Goal: Task Accomplishment & Management: Use online tool/utility

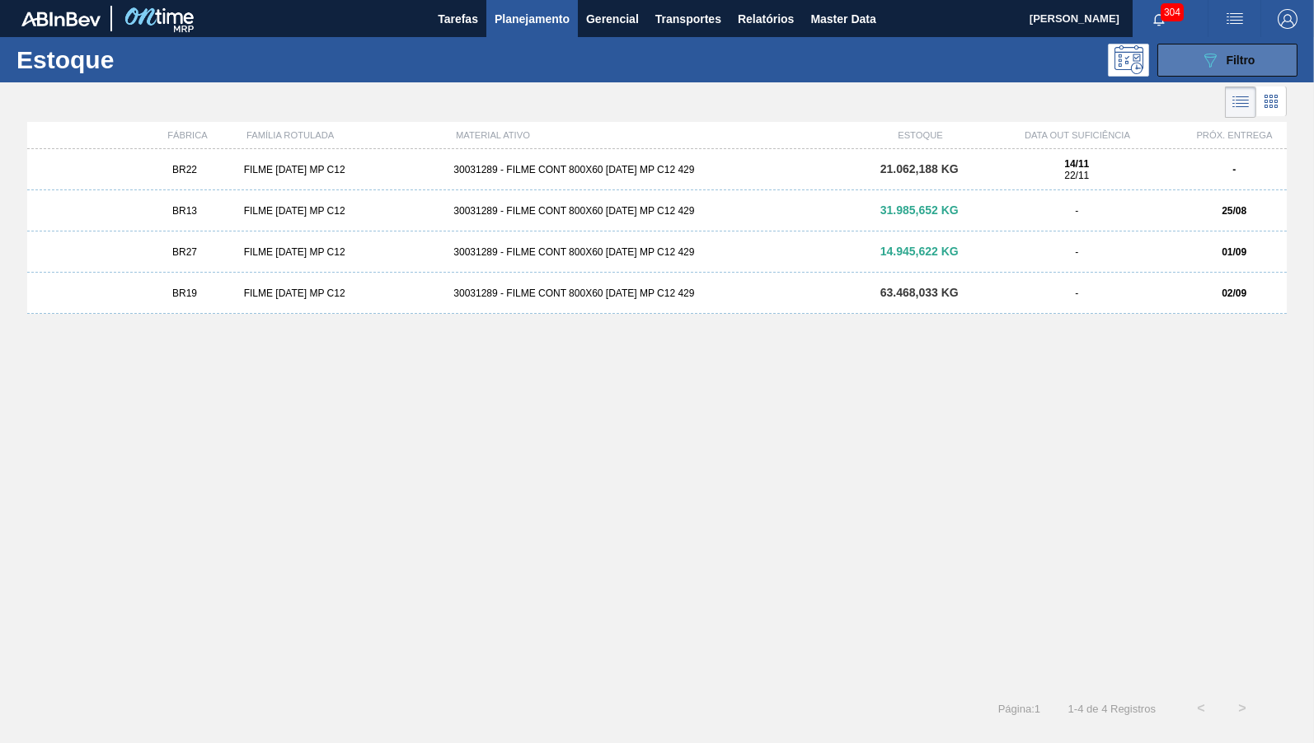
click at [1238, 61] on span "Filtro" at bounding box center [1241, 60] width 29 height 13
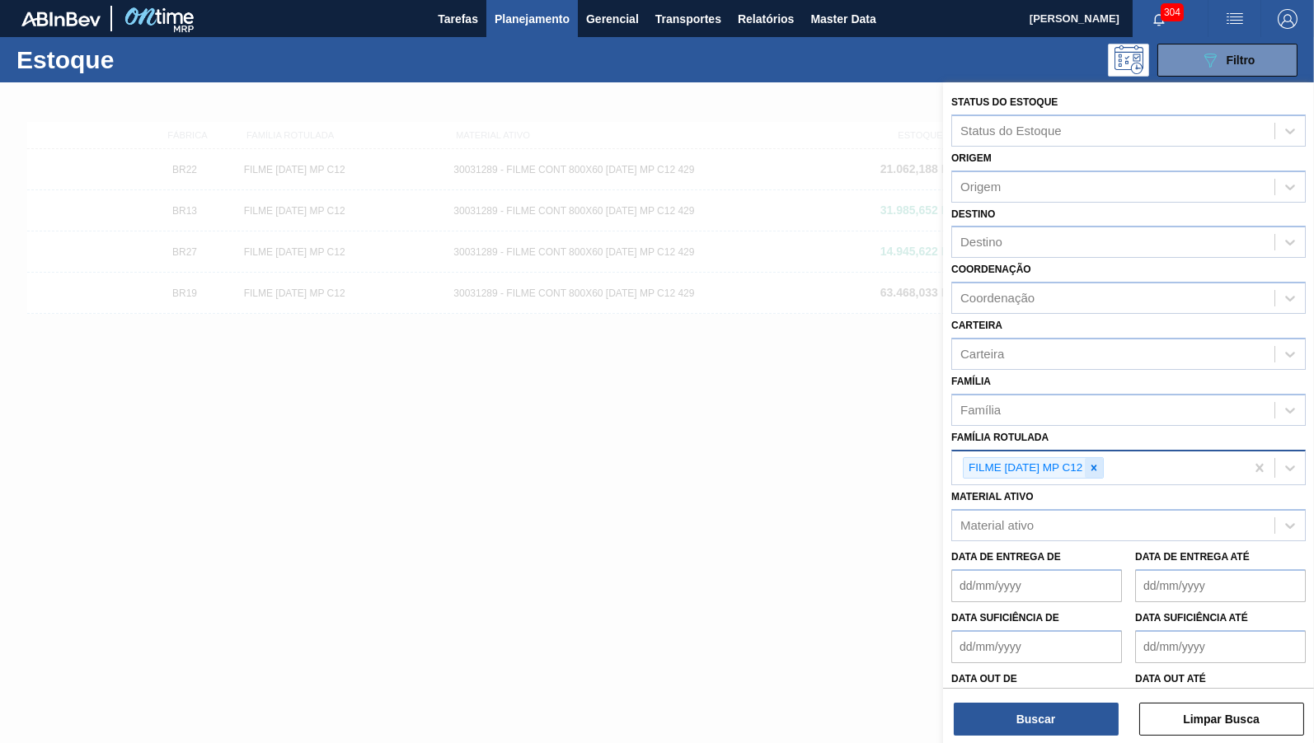
click at [1100, 462] on icon at bounding box center [1094, 468] width 12 height 12
paste Rotulada "FILME ORIGINAL 269ML MP"
type Rotulada "FILME ORIGINAL 269ML MP"
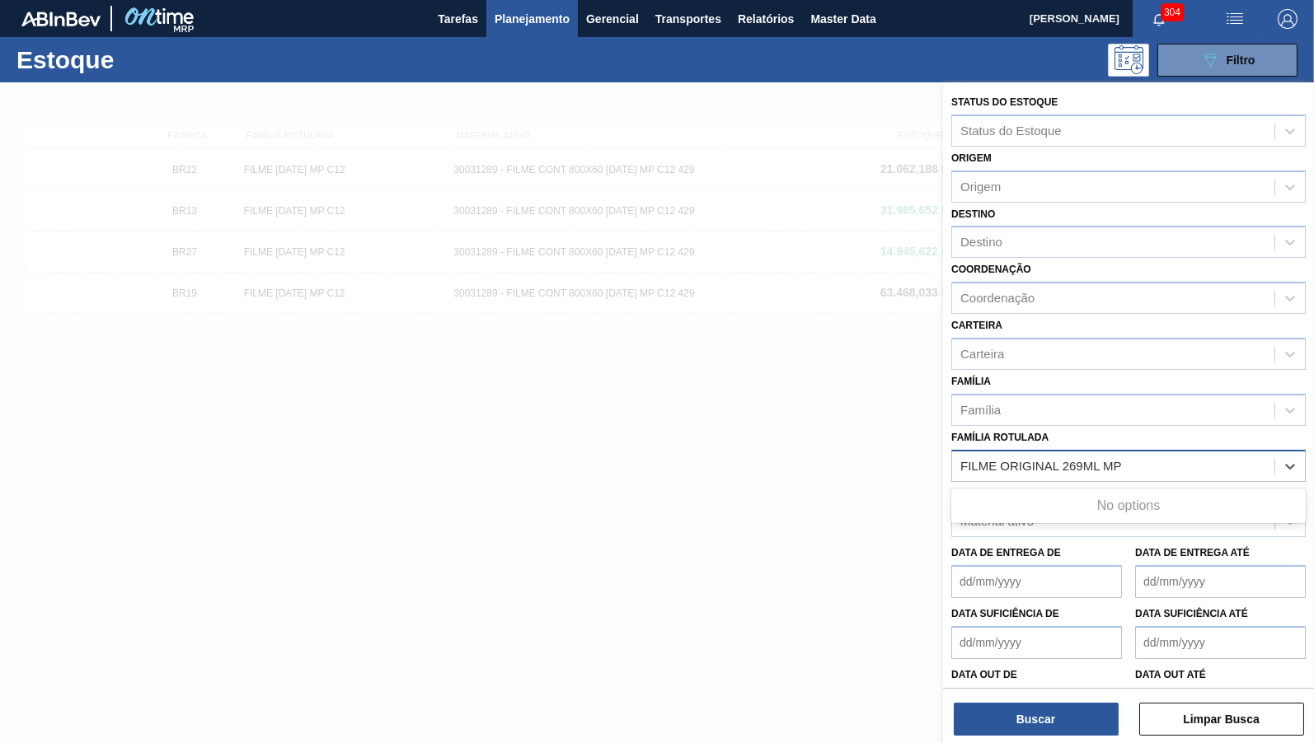
click at [1101, 459] on Rotulada "FILME ORIGINAL 269ML MP" at bounding box center [1098, 466] width 276 height 14
click at [1153, 454] on div "FILME ORIGINAL 269ML MP" at bounding box center [1113, 466] width 322 height 24
click at [1123, 454] on div "Família Rotulada" at bounding box center [1113, 466] width 322 height 24
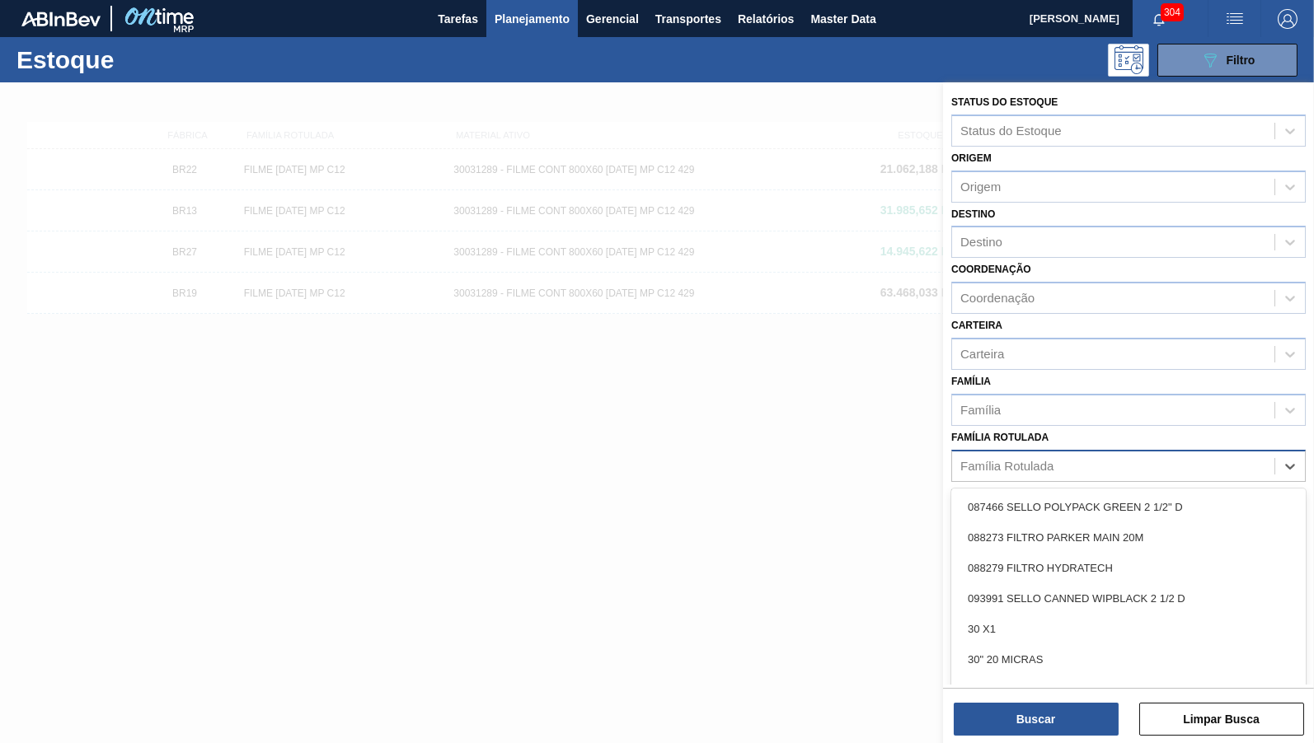
paste Rotulada "FILME ORIGINAL 269ML MP"
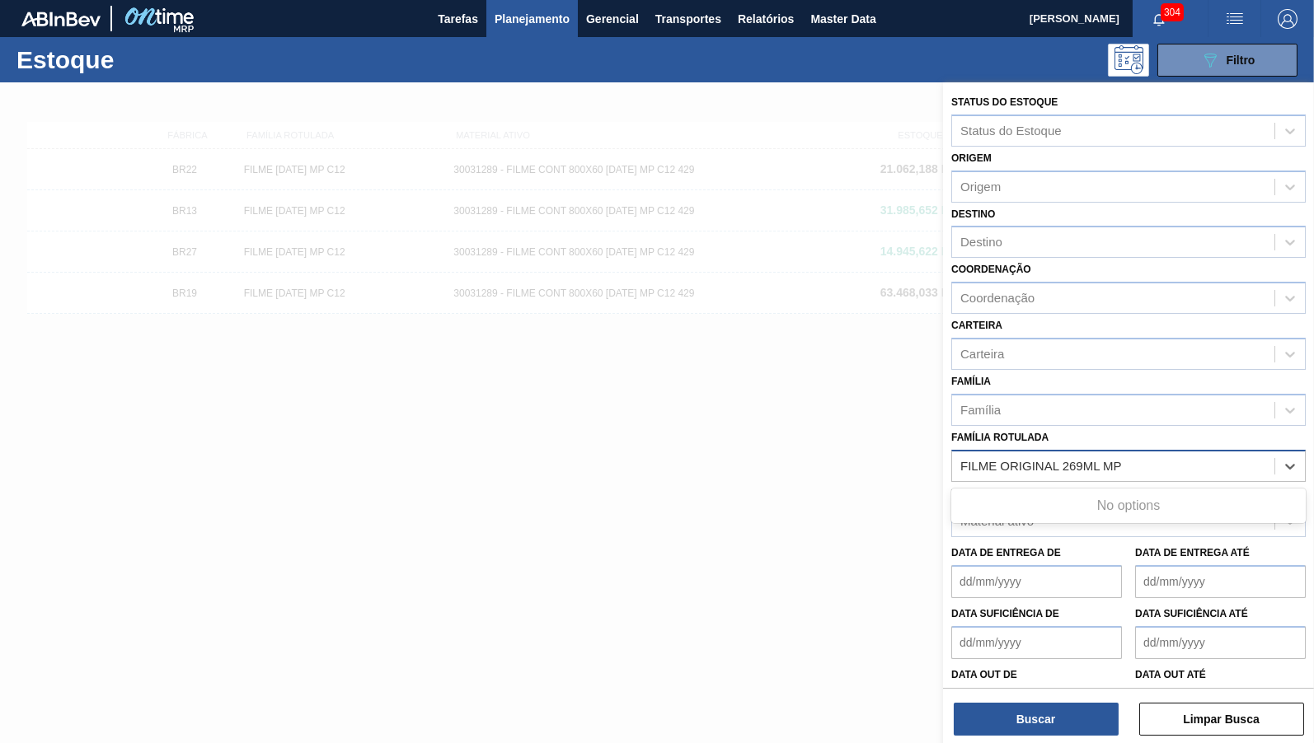
type Rotulada "FILME ORIGINAL 269ML MP"
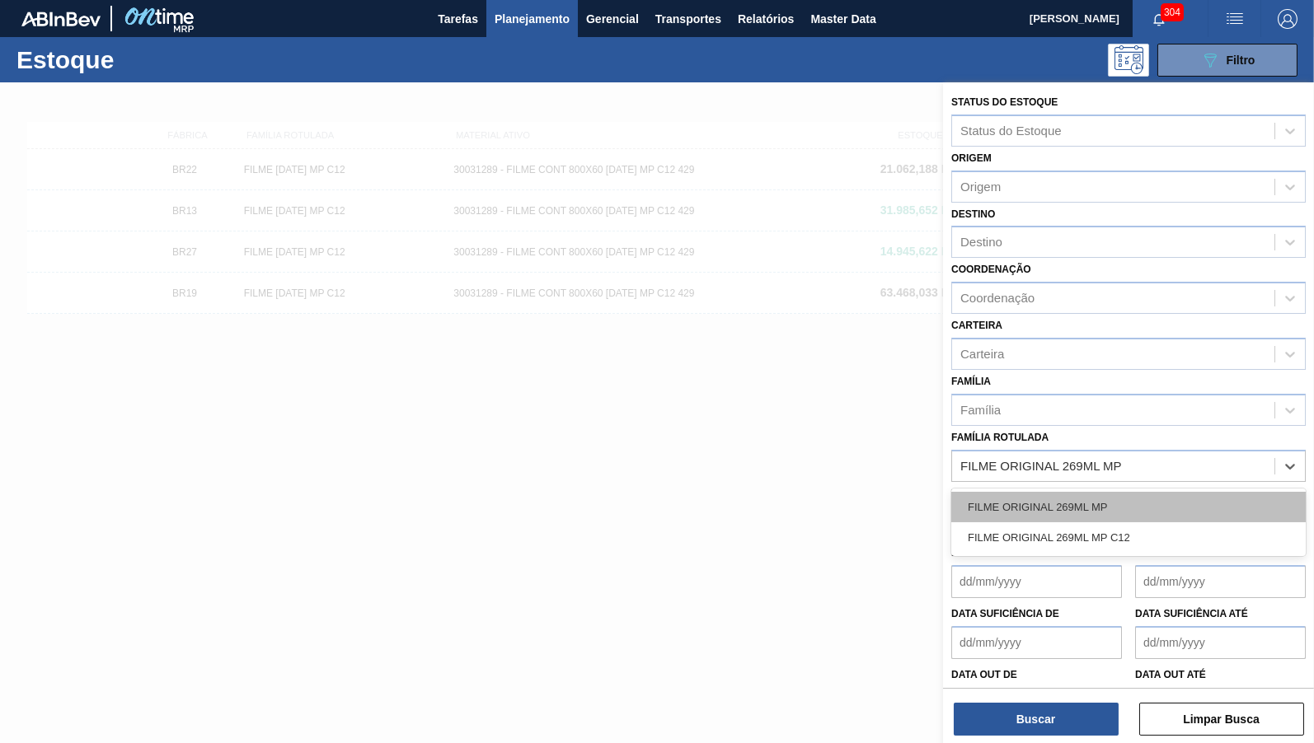
click at [1172, 499] on div "FILME ORIGINAL 269ML MP" at bounding box center [1128, 507] width 354 height 30
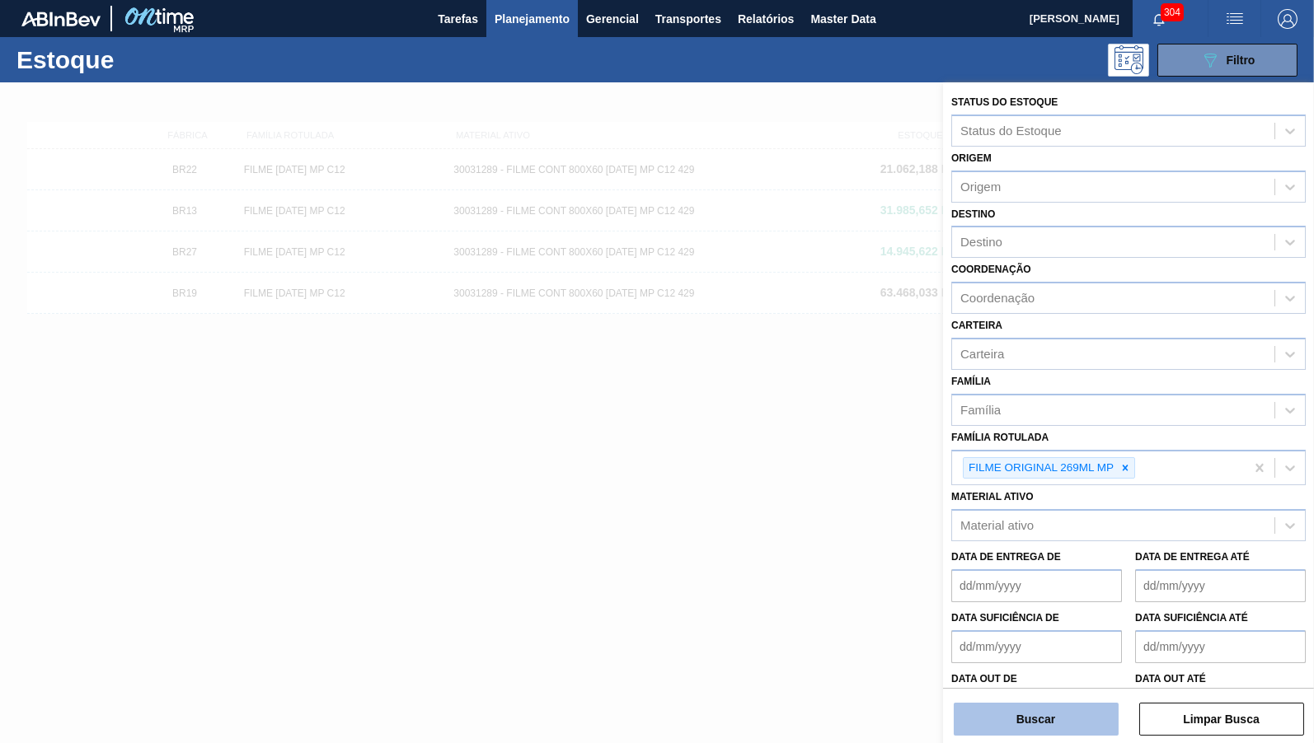
click at [1066, 712] on button "Buscar" at bounding box center [1036, 719] width 165 height 33
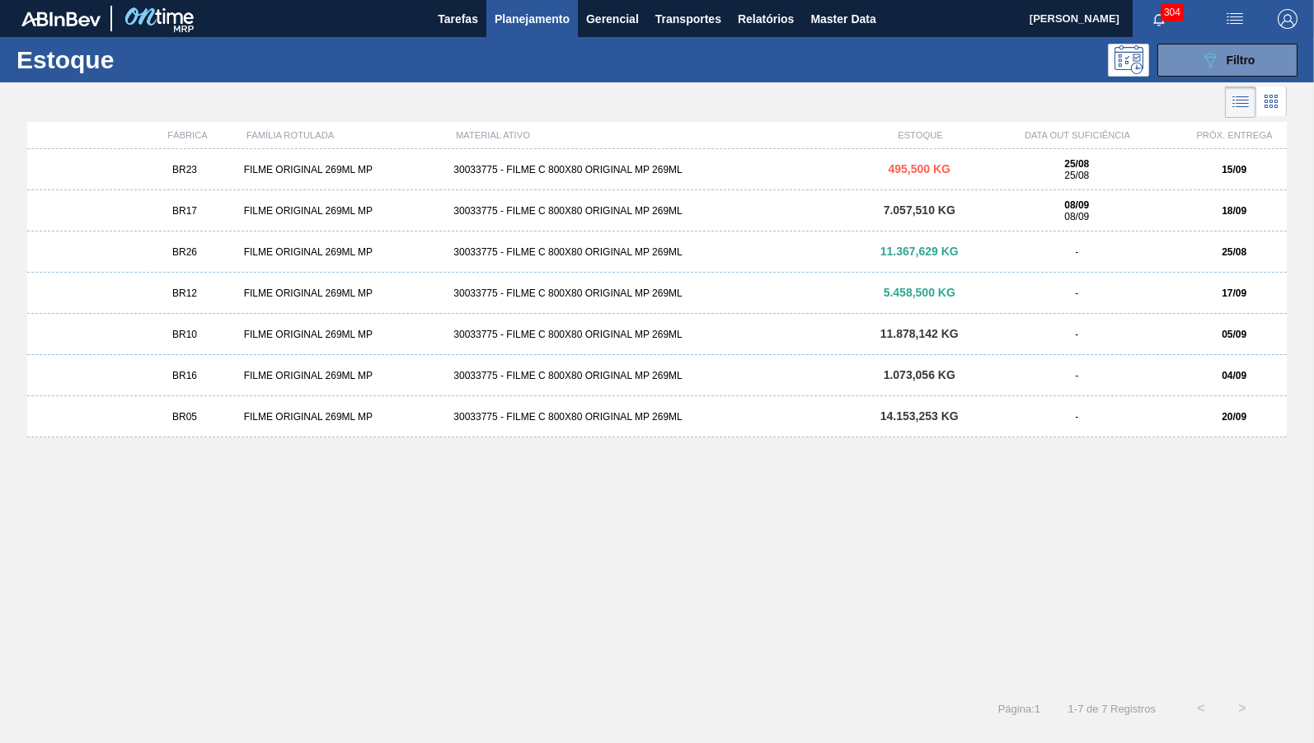
click at [232, 164] on div "BR23" at bounding box center [184, 170] width 105 height 12
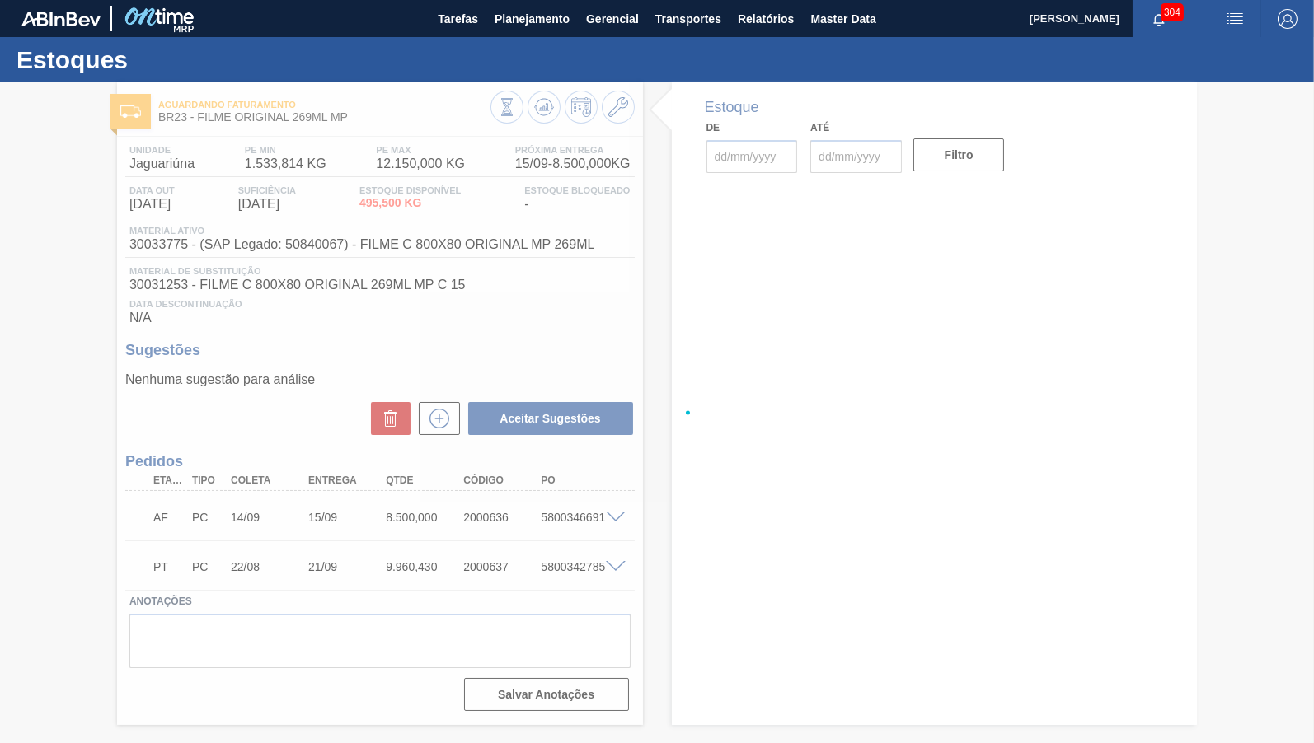
type input "25/08/2025"
type input "30/09/2025"
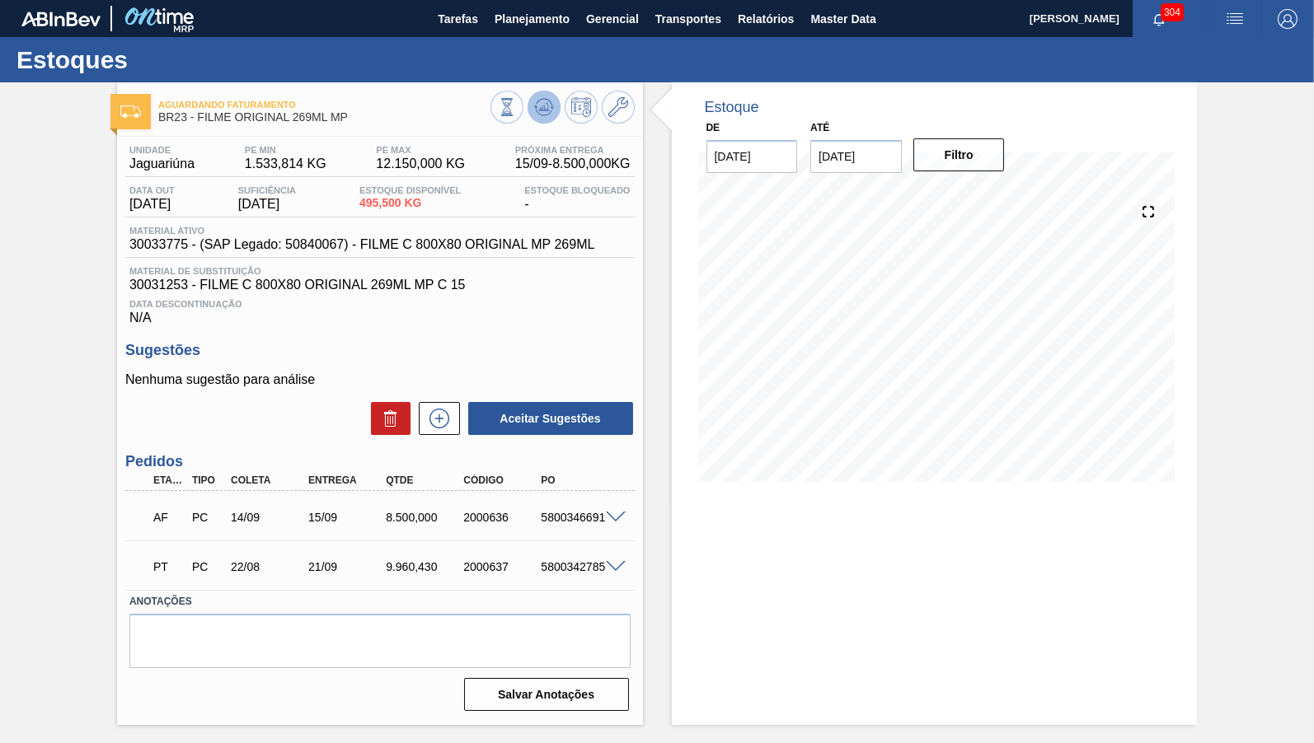
click at [540, 112] on icon at bounding box center [544, 107] width 20 height 20
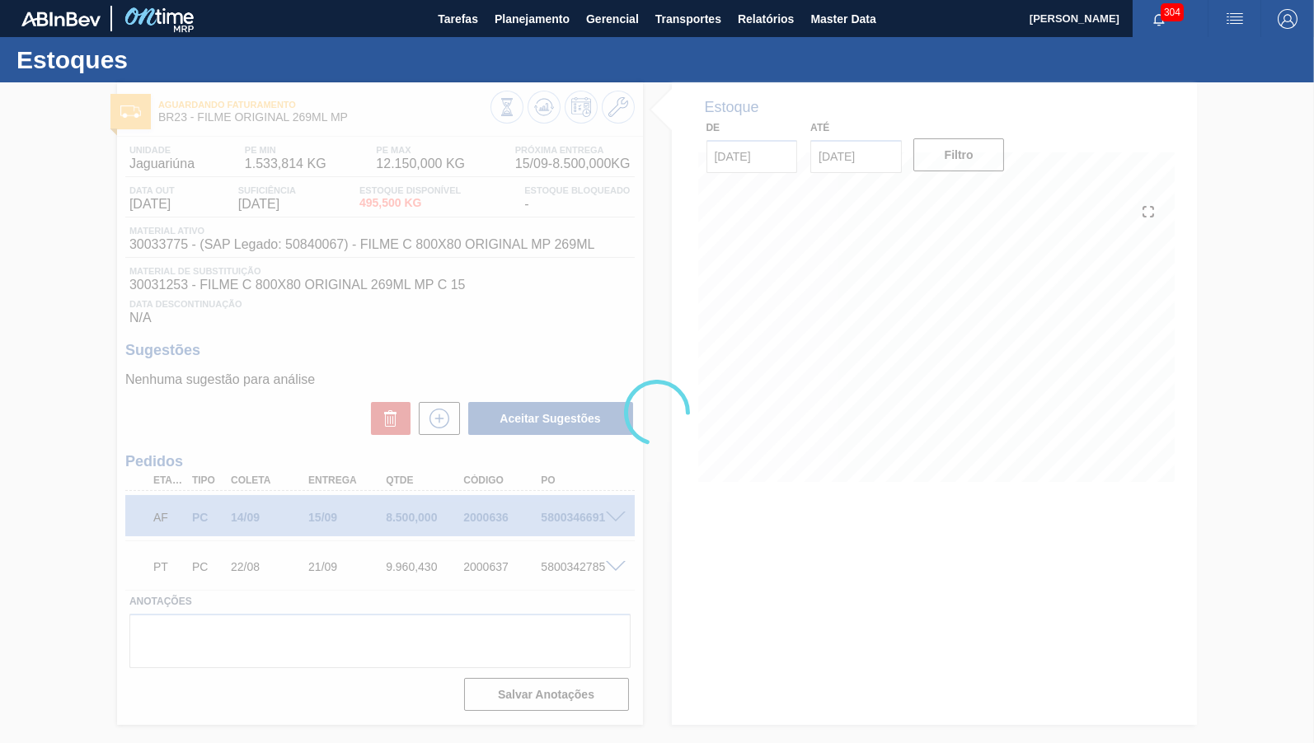
click at [520, 338] on div at bounding box center [657, 412] width 1314 height 661
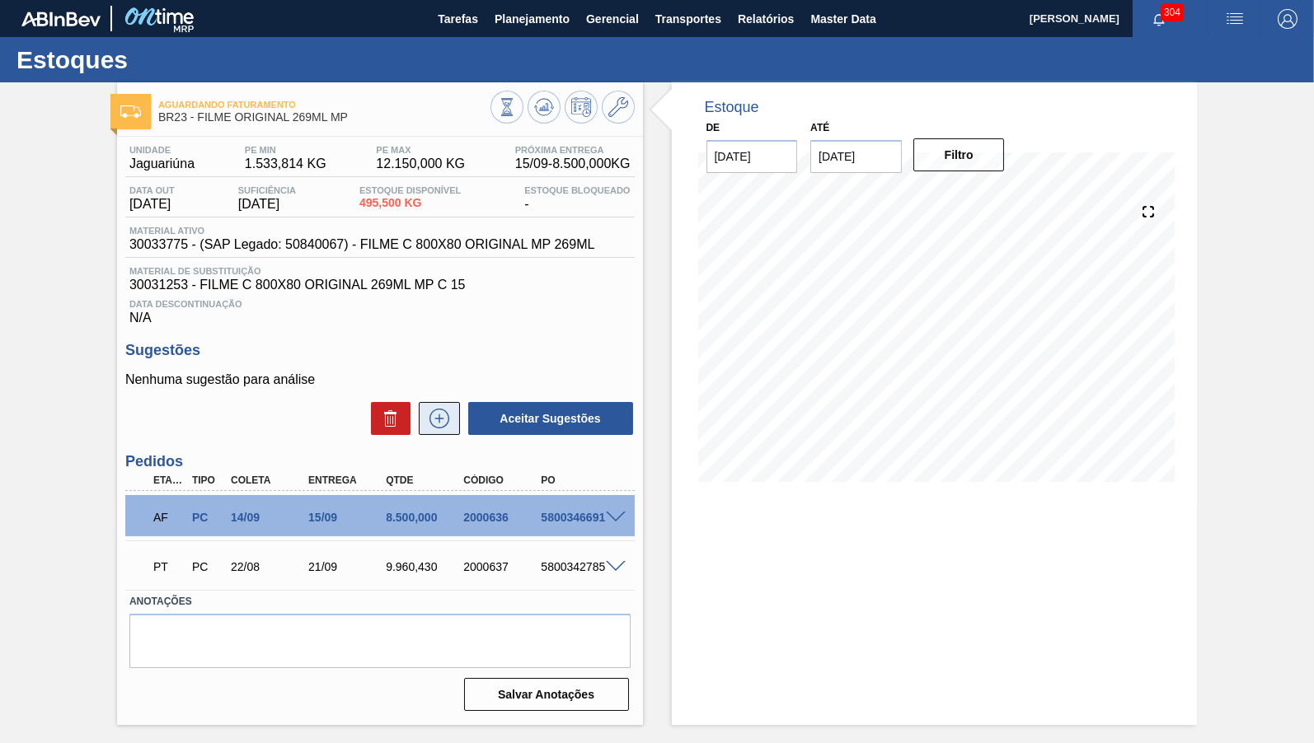
click at [434, 427] on icon at bounding box center [439, 419] width 26 height 20
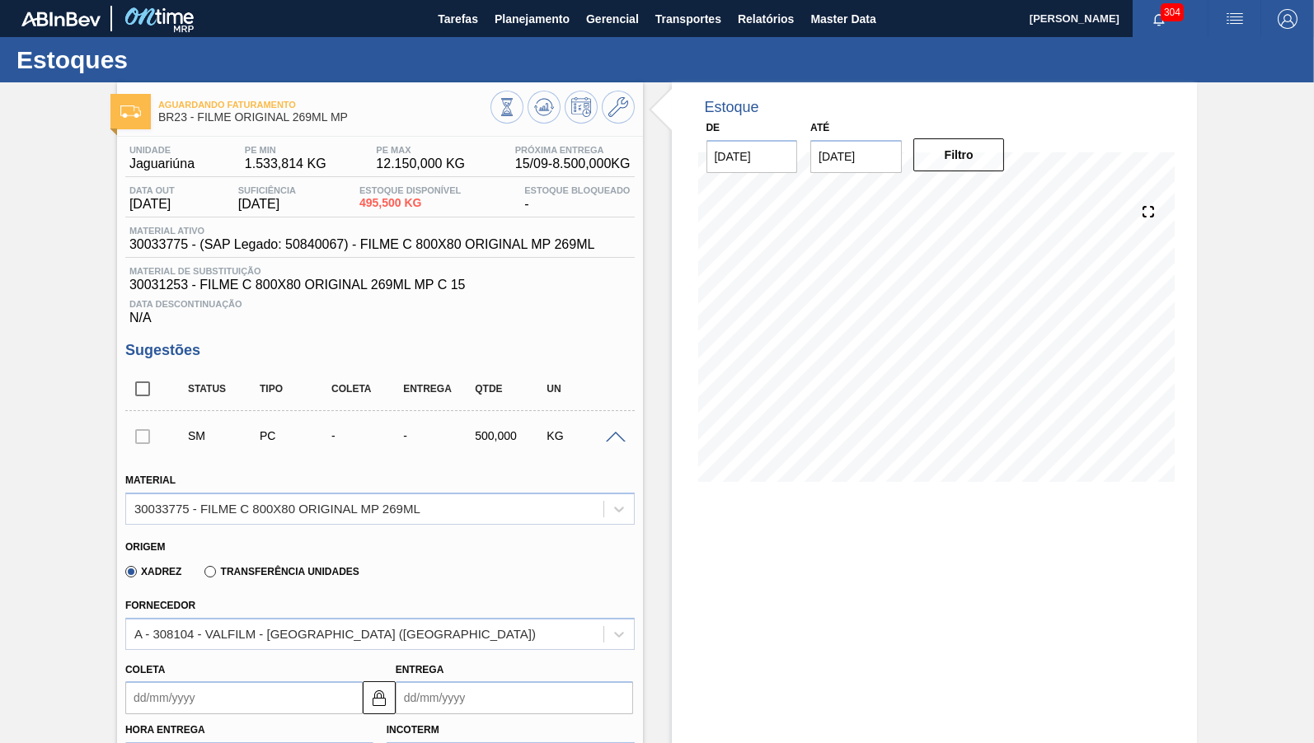
scroll to position [326, 0]
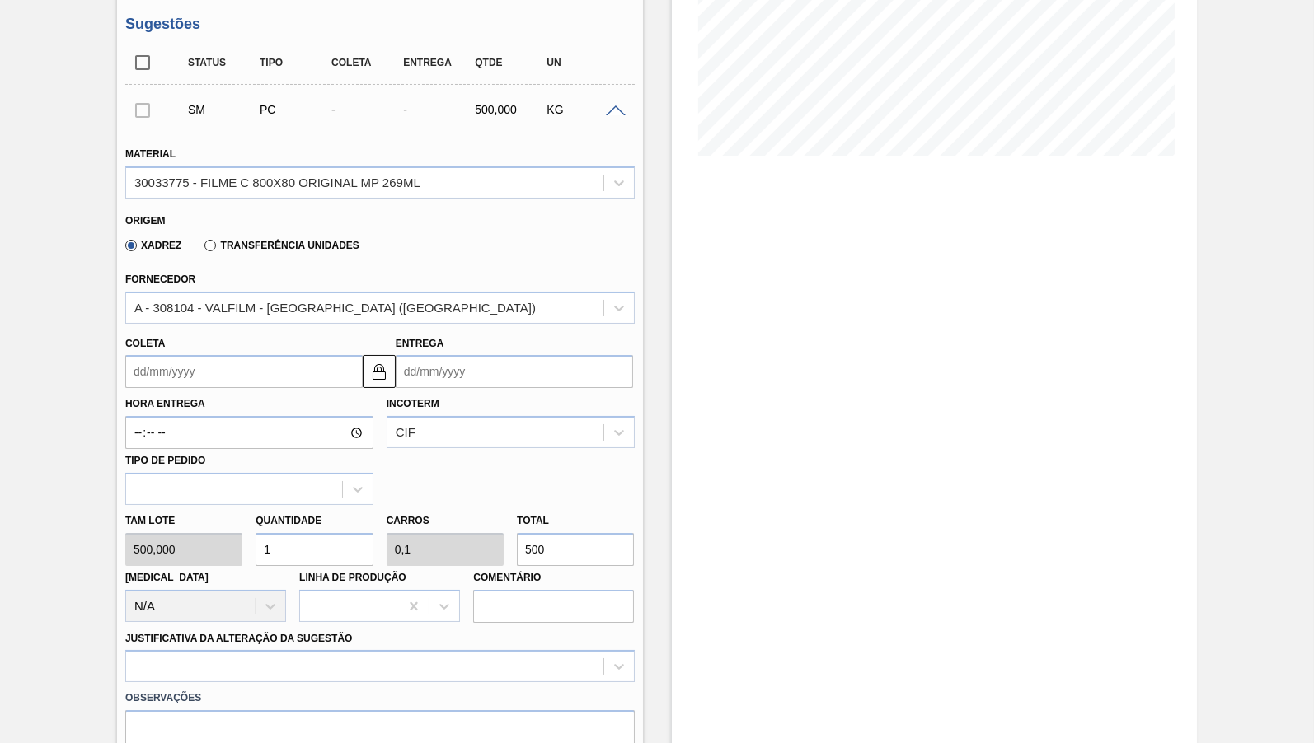
click at [257, 251] on label "Transferência Unidades" at bounding box center [281, 246] width 154 height 12
click at [202, 249] on input "Transferência Unidades" at bounding box center [202, 249] width 0 height 0
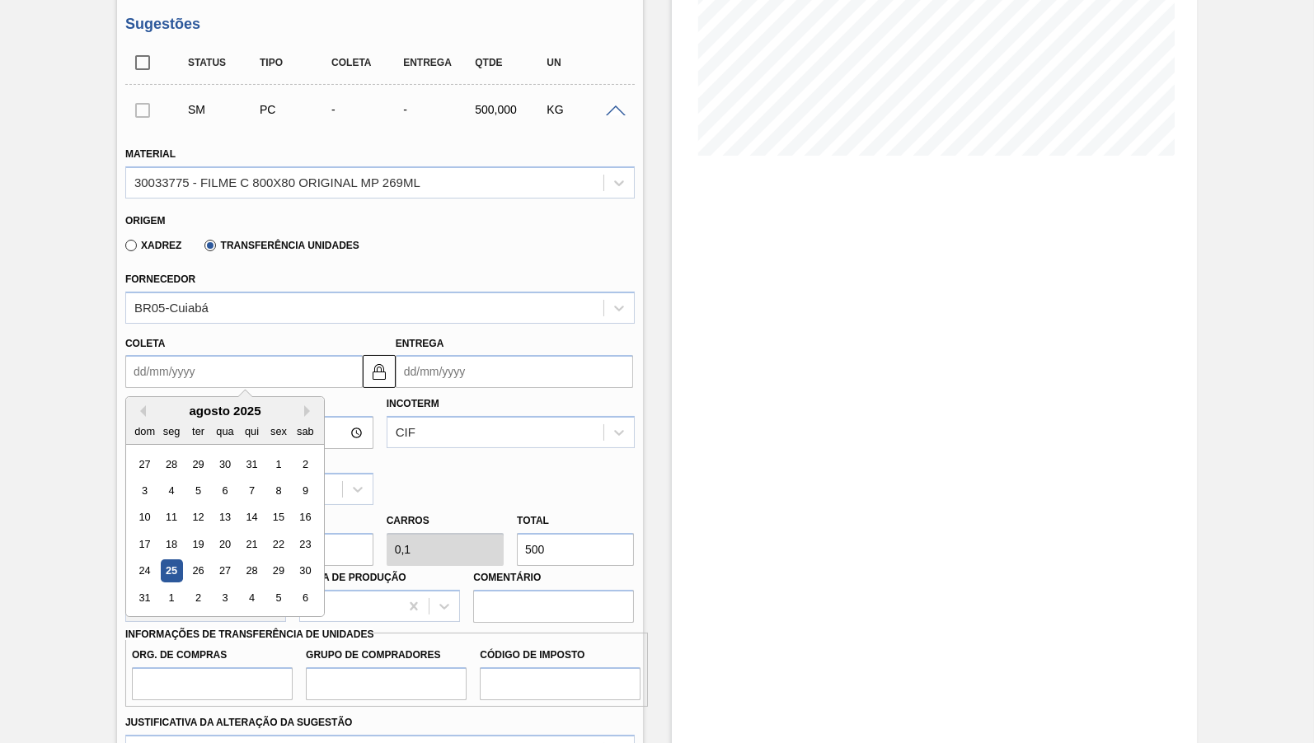
click at [223, 367] on input "Coleta" at bounding box center [243, 371] width 237 height 33
click at [173, 561] on div "25" at bounding box center [171, 572] width 22 height 22
type input "25/08/2025"
type input "28/08/2025"
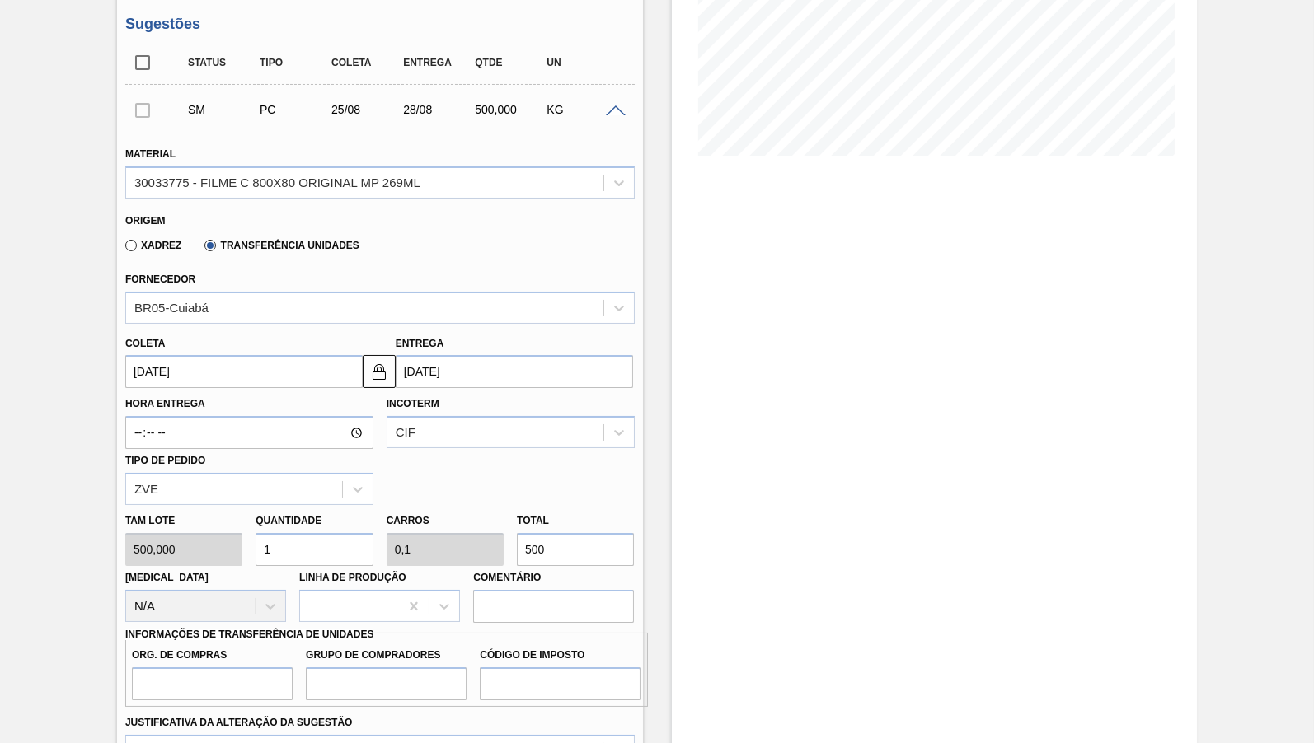
drag, startPoint x: 513, startPoint y: 546, endPoint x: 411, endPoint y: 544, distance: 101.4
click at [517, 544] on input "500" at bounding box center [575, 549] width 117 height 33
type input "0,014"
type input "0,001"
type input "7"
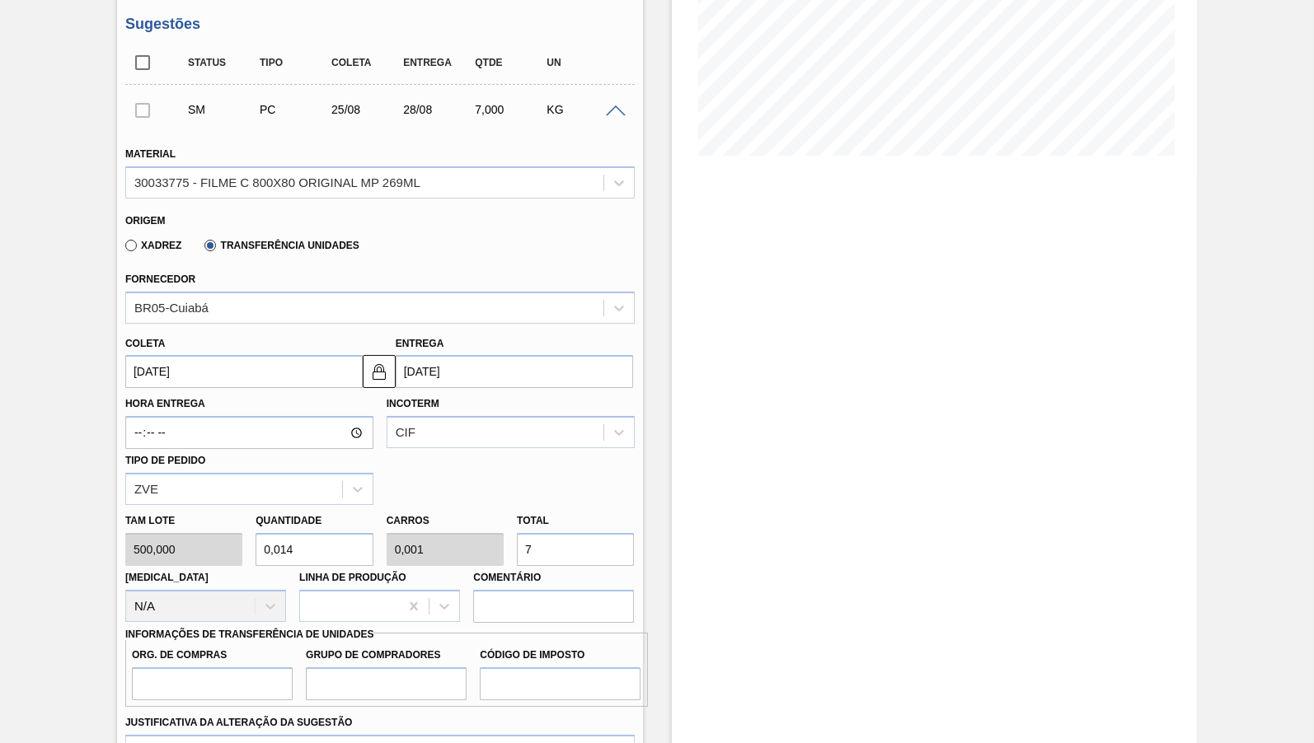
type input "0,14"
type input "0,014"
type input "70"
type input "1,4"
type input "0,14"
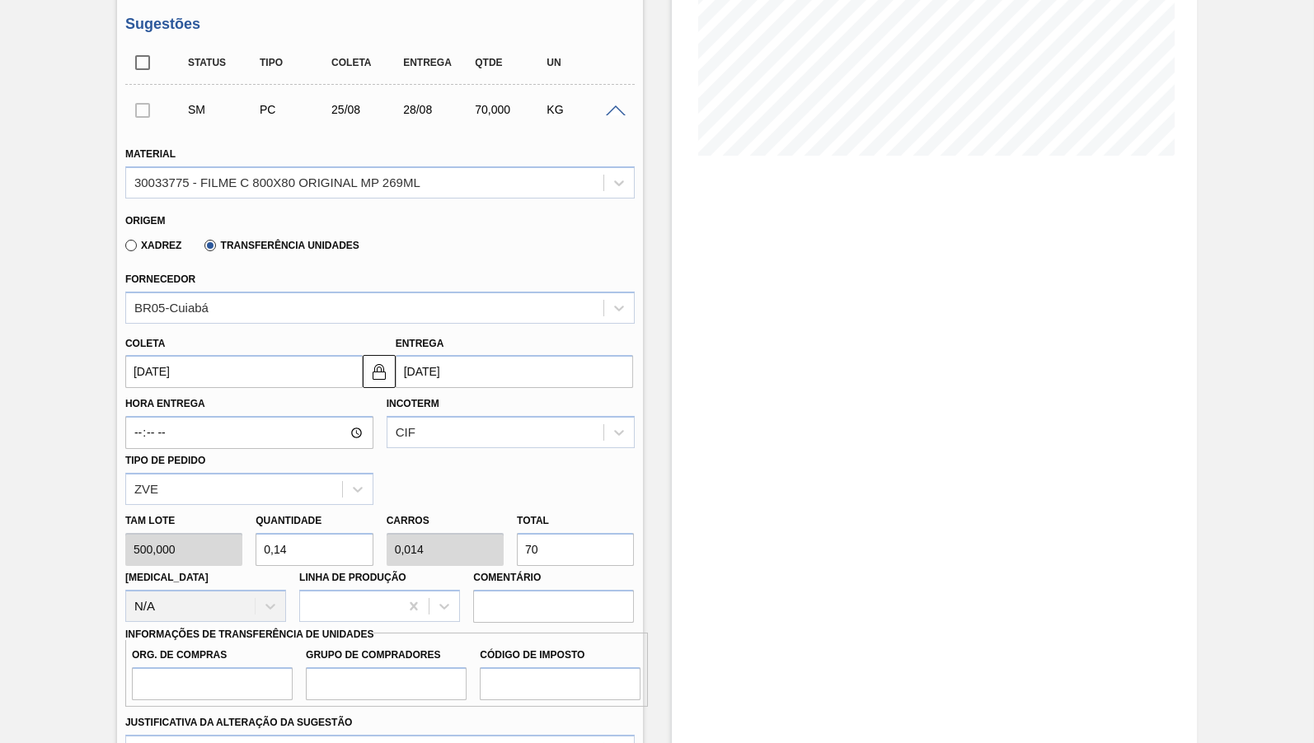
type input "700"
type input "14"
type input "1,4"
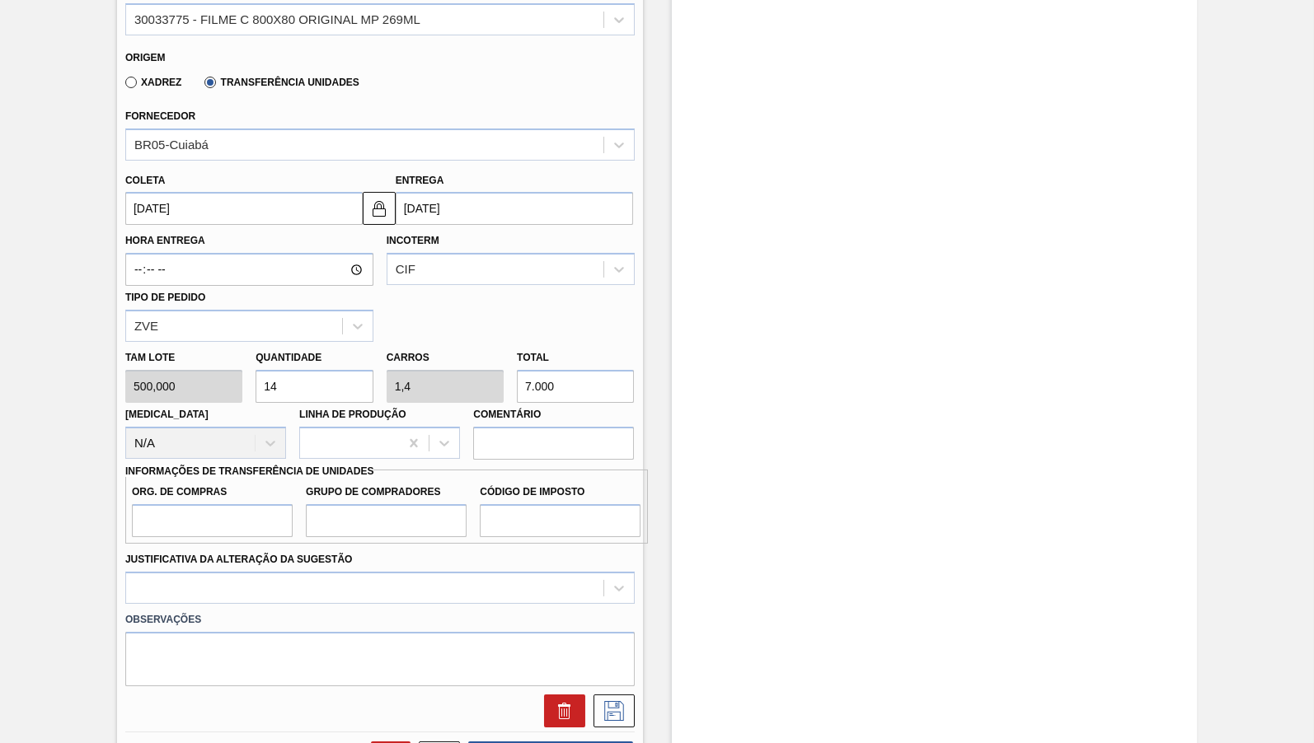
type input "7.000"
click at [191, 506] on input "Org. de Compras" at bounding box center [212, 520] width 161 height 33
type input "BR00"
type input "B02"
drag, startPoint x: 473, startPoint y: 528, endPoint x: 514, endPoint y: 526, distance: 41.2
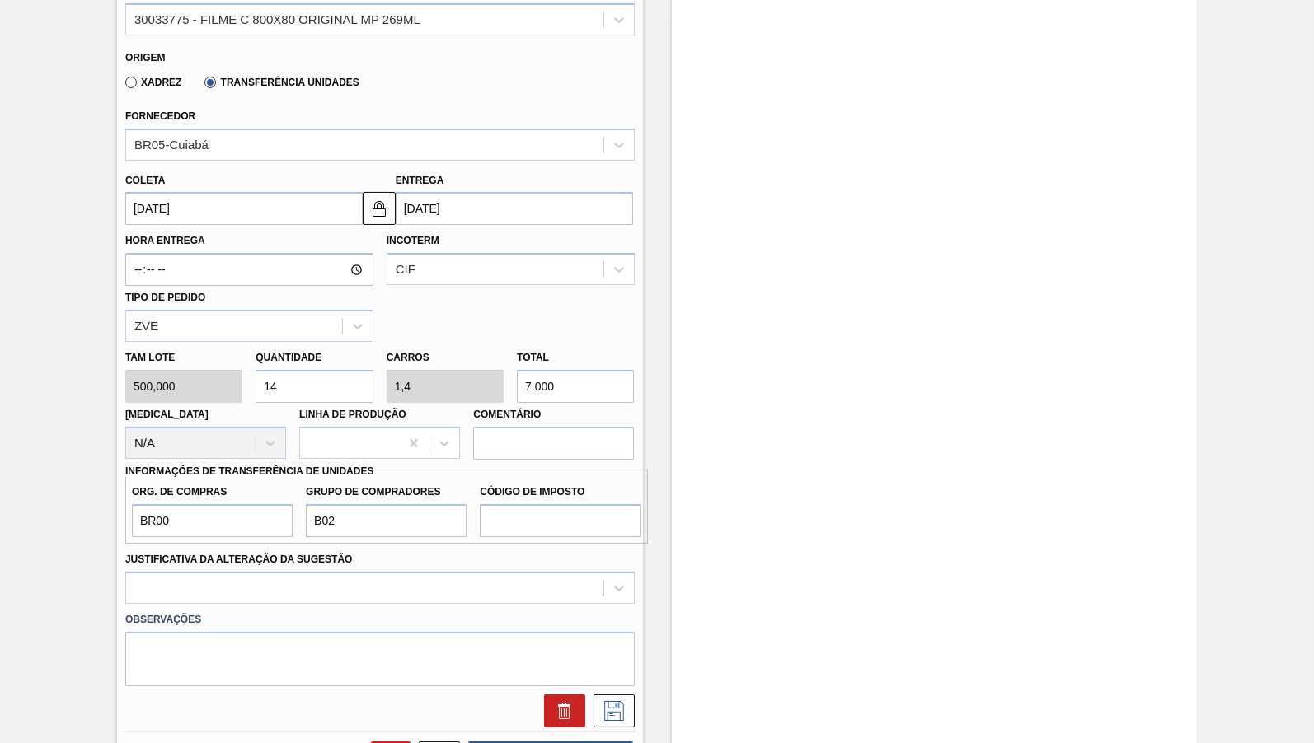
click at [482, 529] on div "Org. de Compras BR00 Grupo de Compradores B02 Código de Imposto" at bounding box center [386, 507] width 523 height 74
click at [518, 523] on input "Código de Imposto" at bounding box center [560, 520] width 161 height 33
type input "IZ"
click at [406, 572] on div at bounding box center [379, 588] width 509 height 32
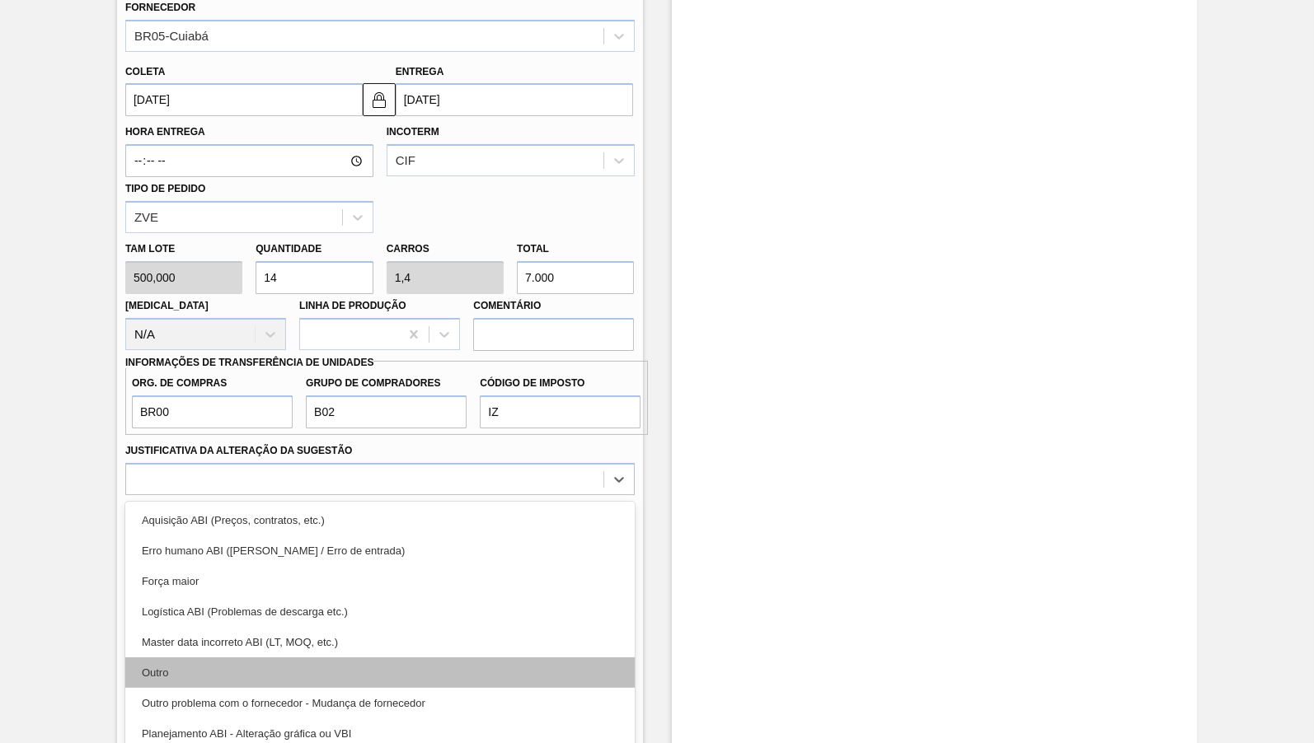
click at [246, 660] on div "Outro" at bounding box center [379, 673] width 509 height 30
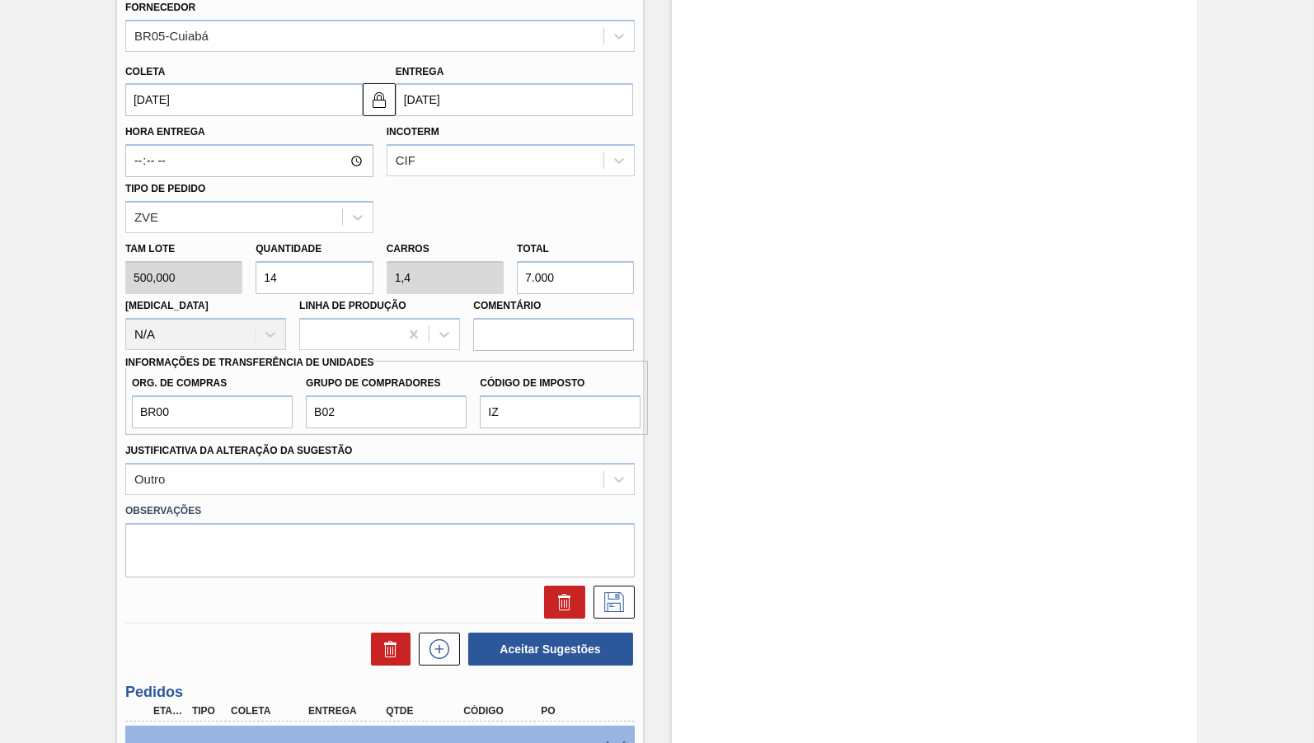
drag, startPoint x: 551, startPoint y: 280, endPoint x: 427, endPoint y: 274, distance: 123.8
click at [517, 274] on input "7.000" at bounding box center [575, 277] width 117 height 33
click at [614, 593] on icon at bounding box center [614, 603] width 26 height 20
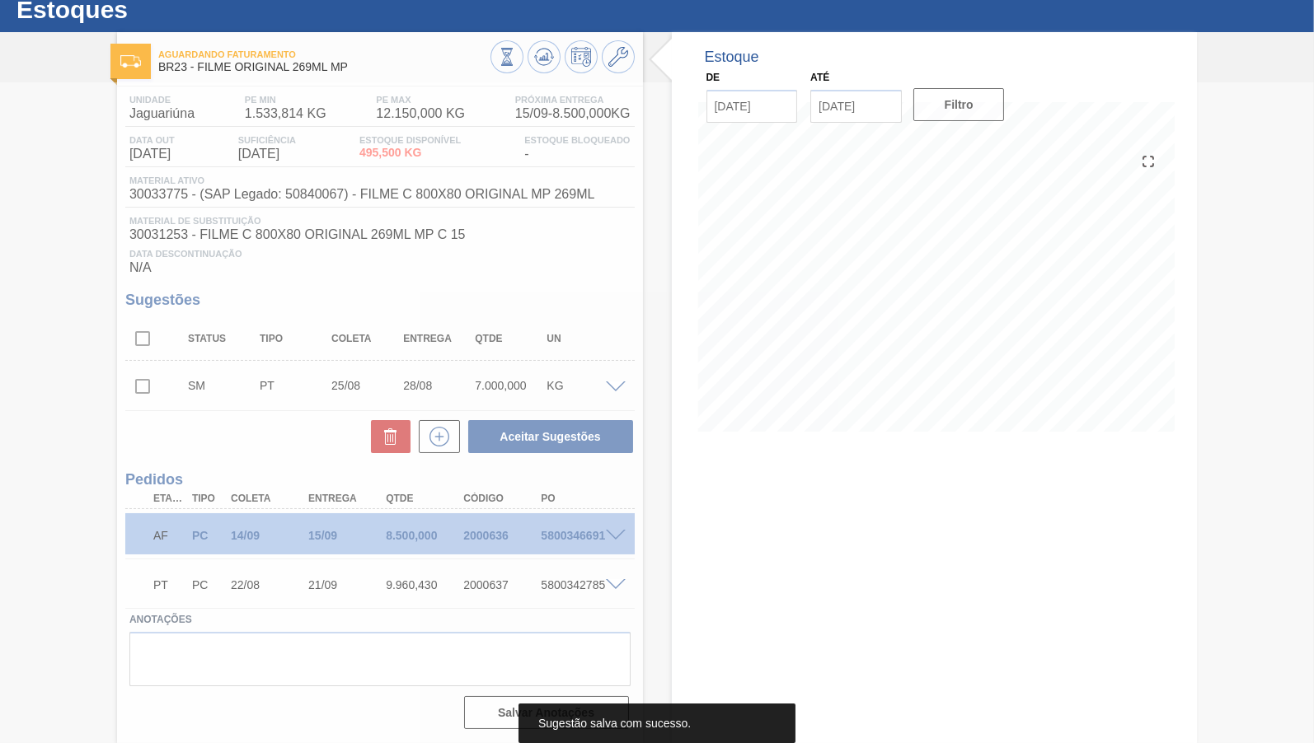
scroll to position [54, 0]
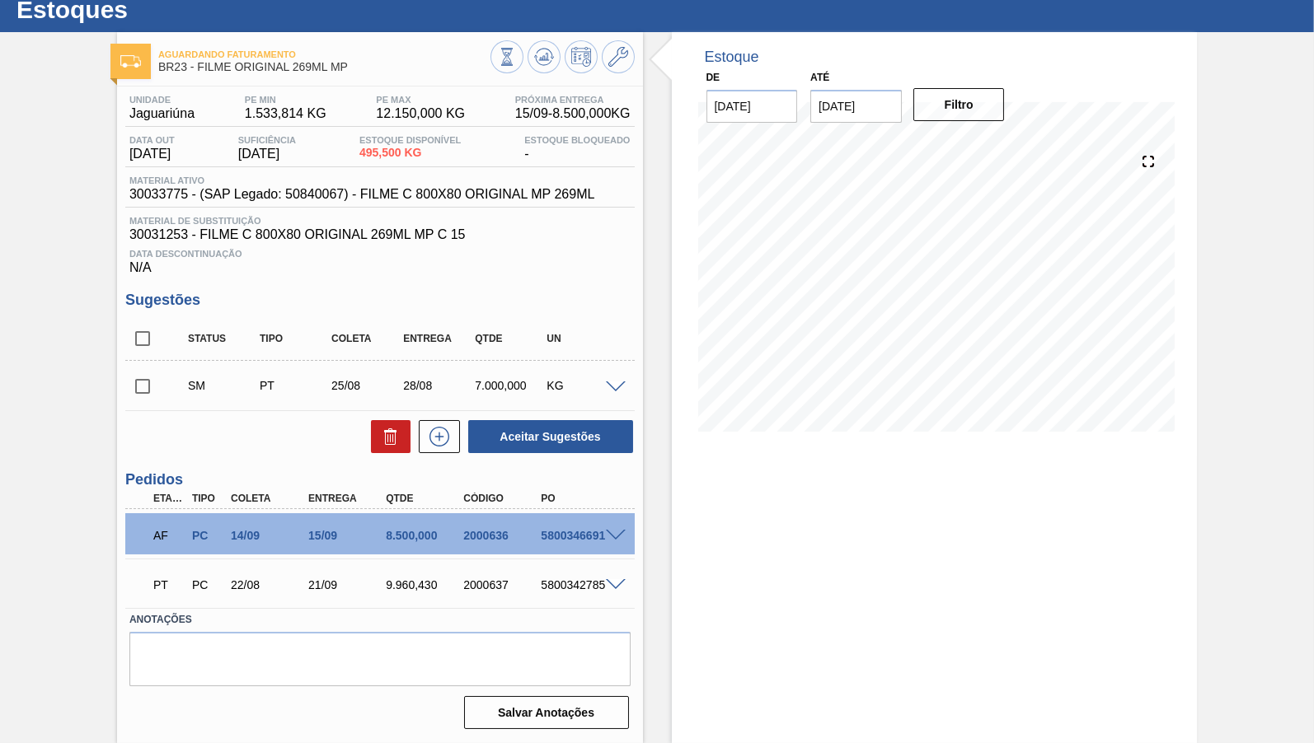
click at [153, 394] on input "checkbox" at bounding box center [142, 386] width 35 height 35
click at [586, 434] on button "Aceitar Sugestões" at bounding box center [550, 436] width 165 height 33
checkbox input "false"
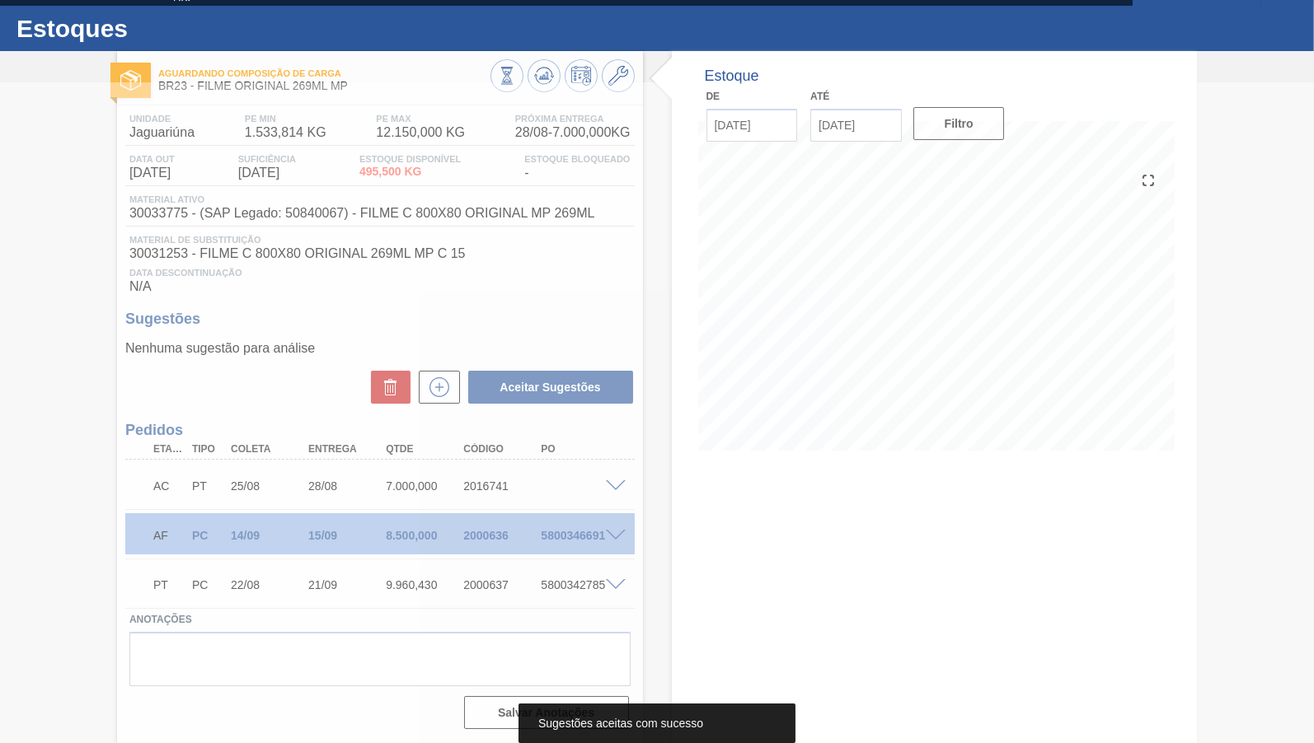
scroll to position [35, 0]
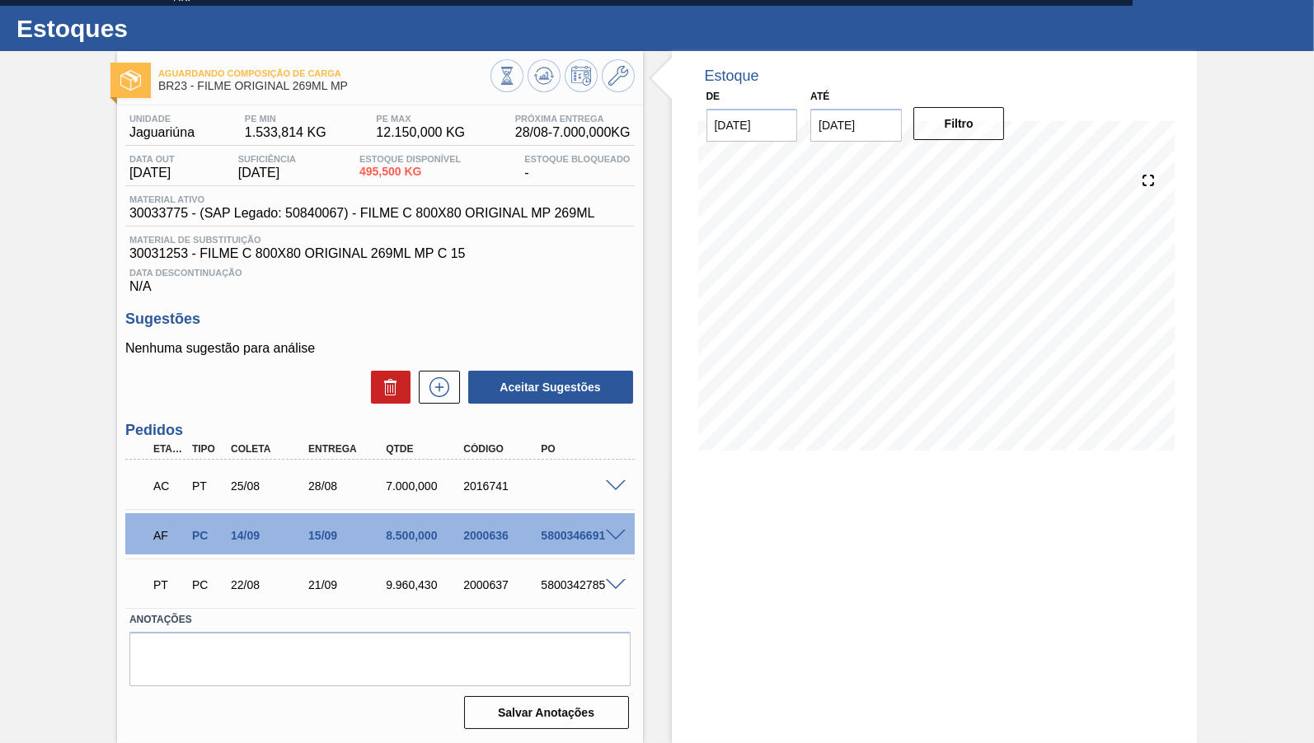
click at [615, 481] on span at bounding box center [616, 487] width 20 height 12
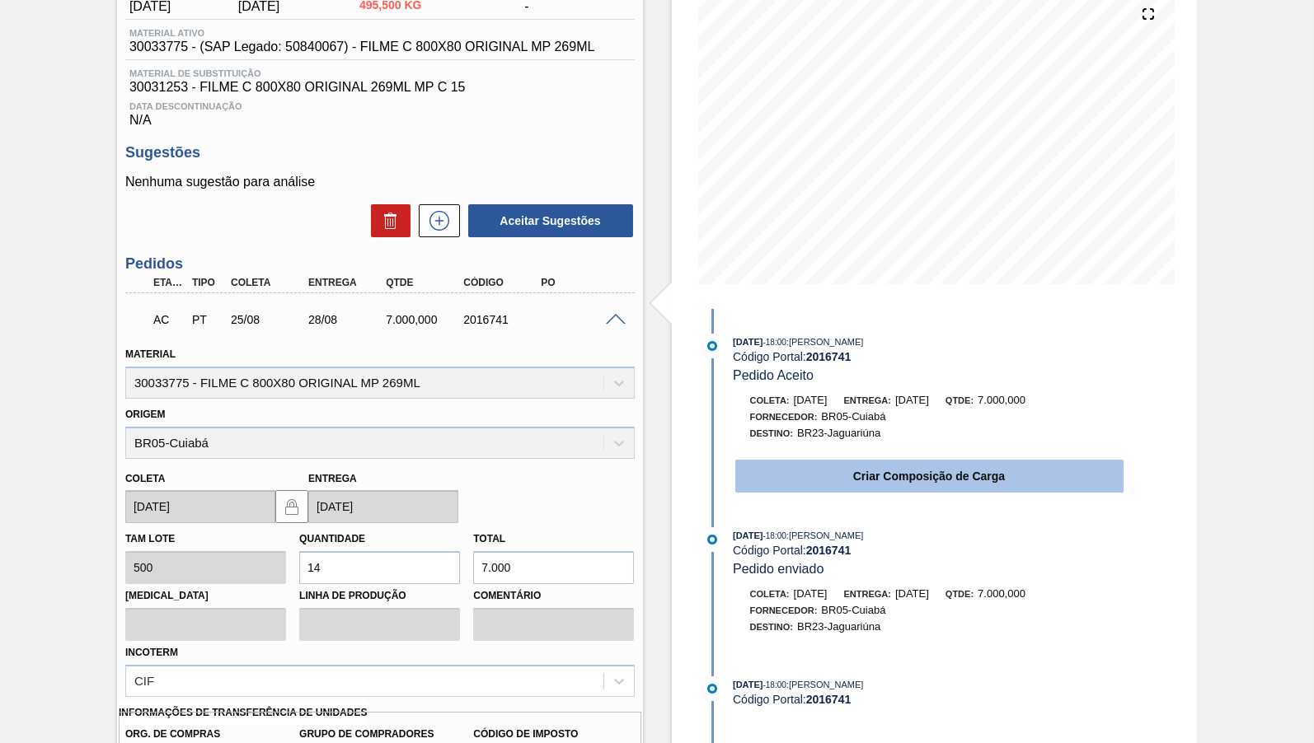
click at [898, 466] on button "Criar Composição de Carga" at bounding box center [929, 476] width 388 height 33
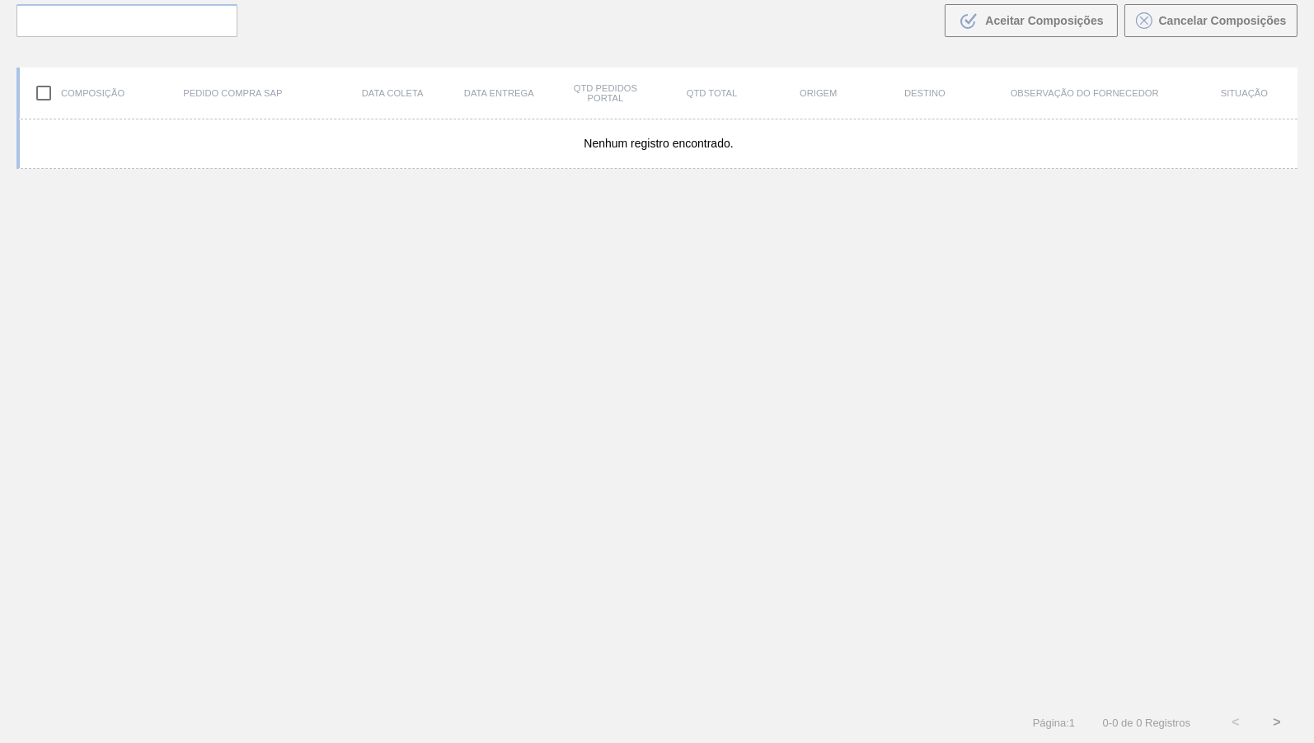
scroll to position [115, 0]
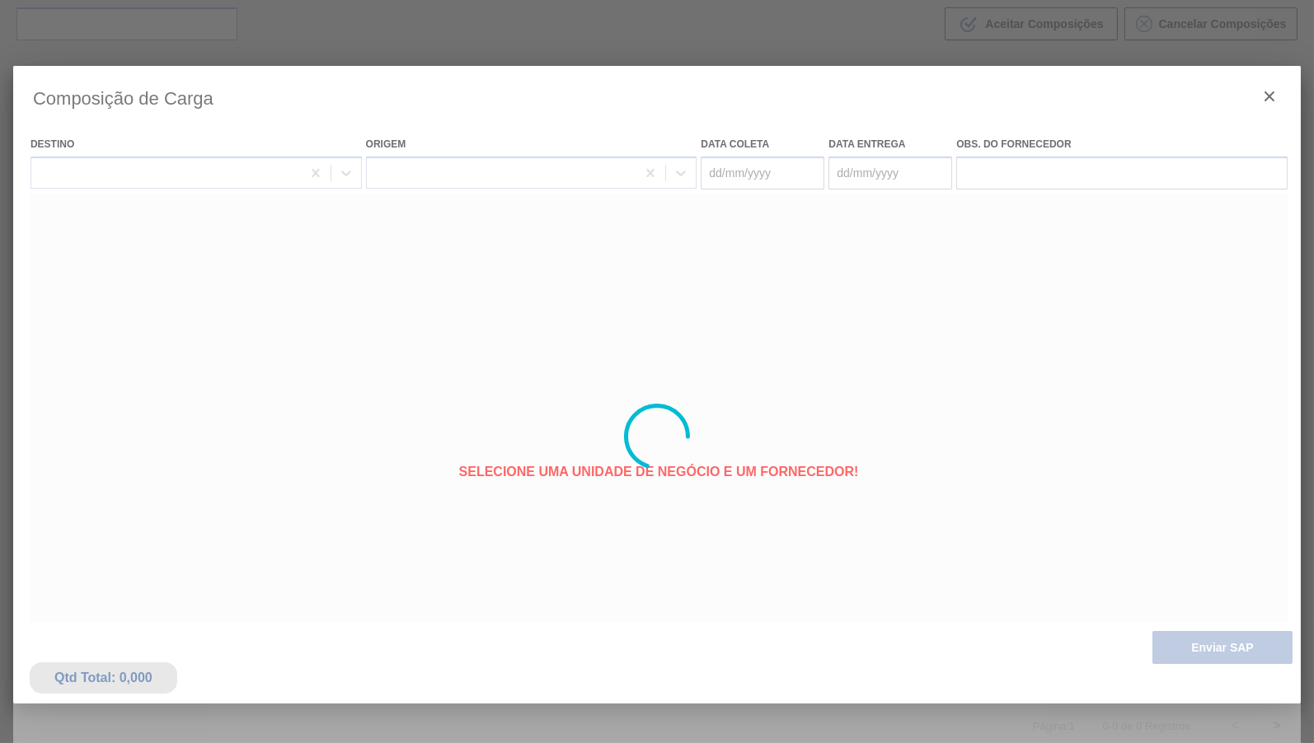
type coleta "25/08/2025"
type entrega "28/08/2025"
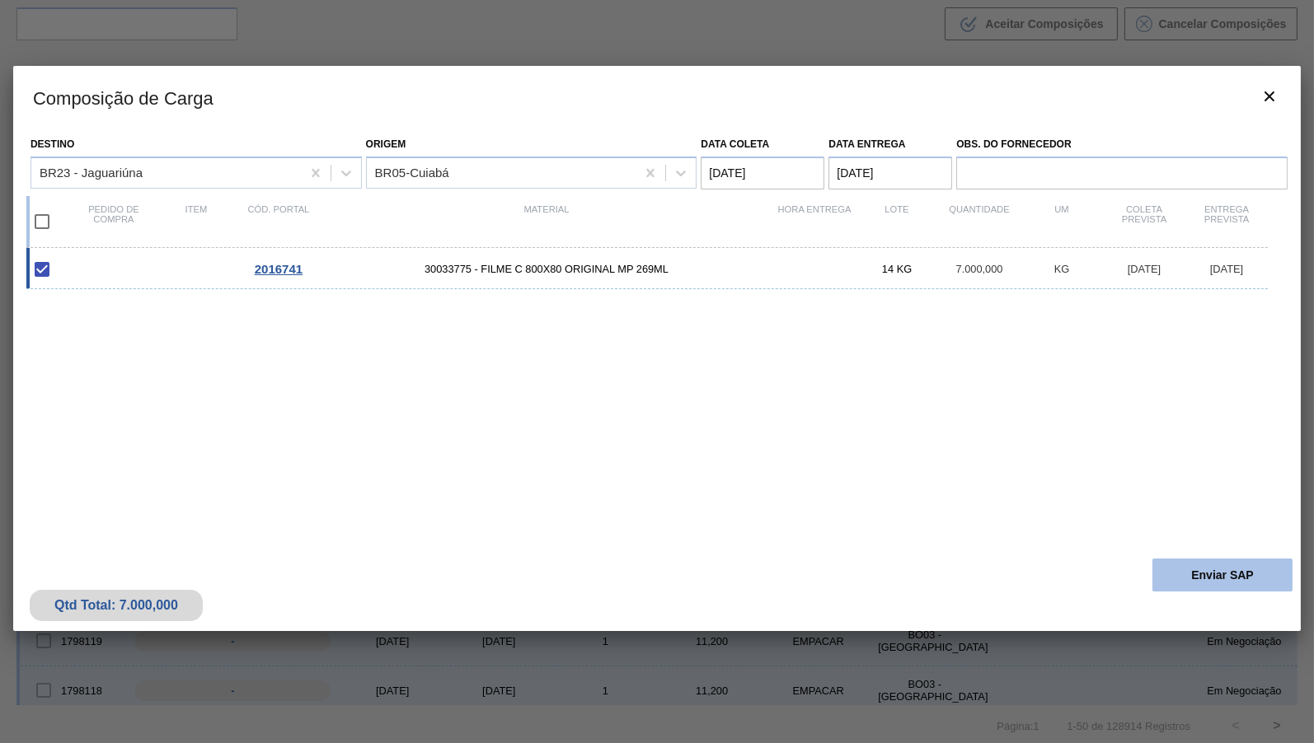
click at [1274, 559] on button "Enviar SAP" at bounding box center [1222, 575] width 140 height 33
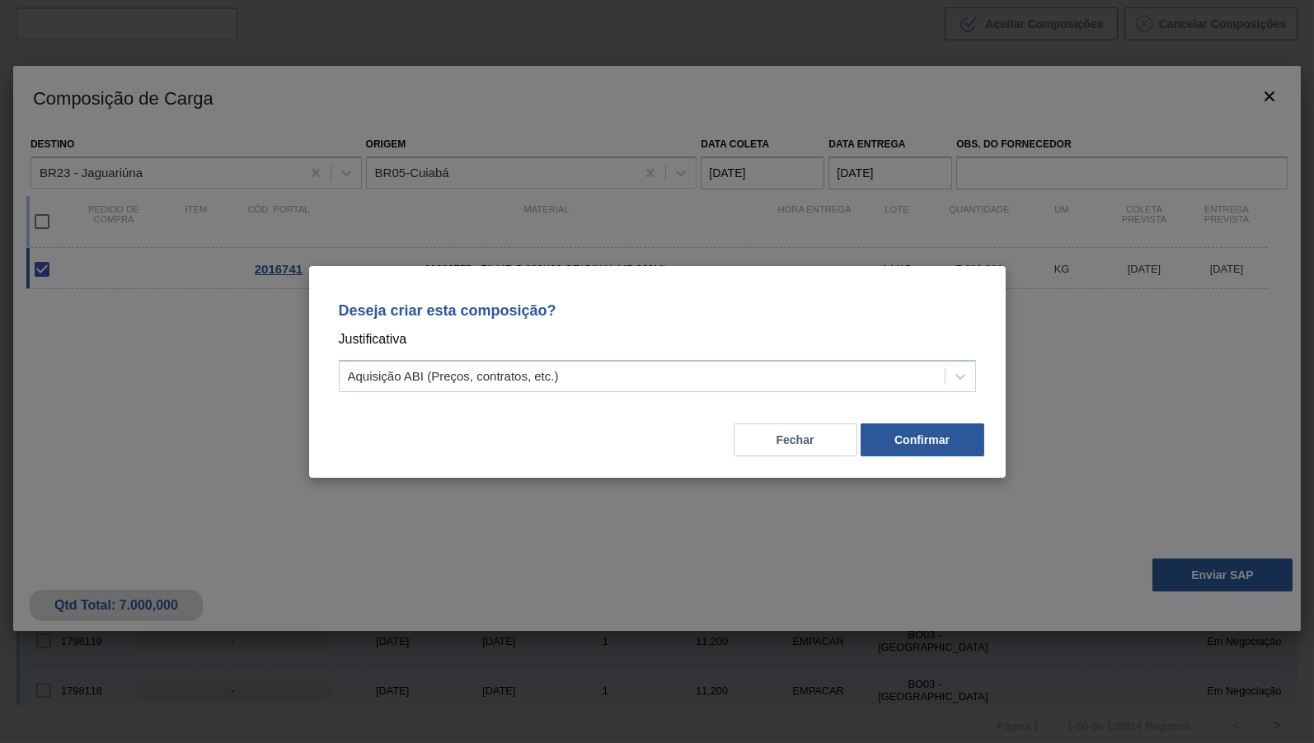
click at [727, 338] on p "Justificativa" at bounding box center [657, 339] width 637 height 21
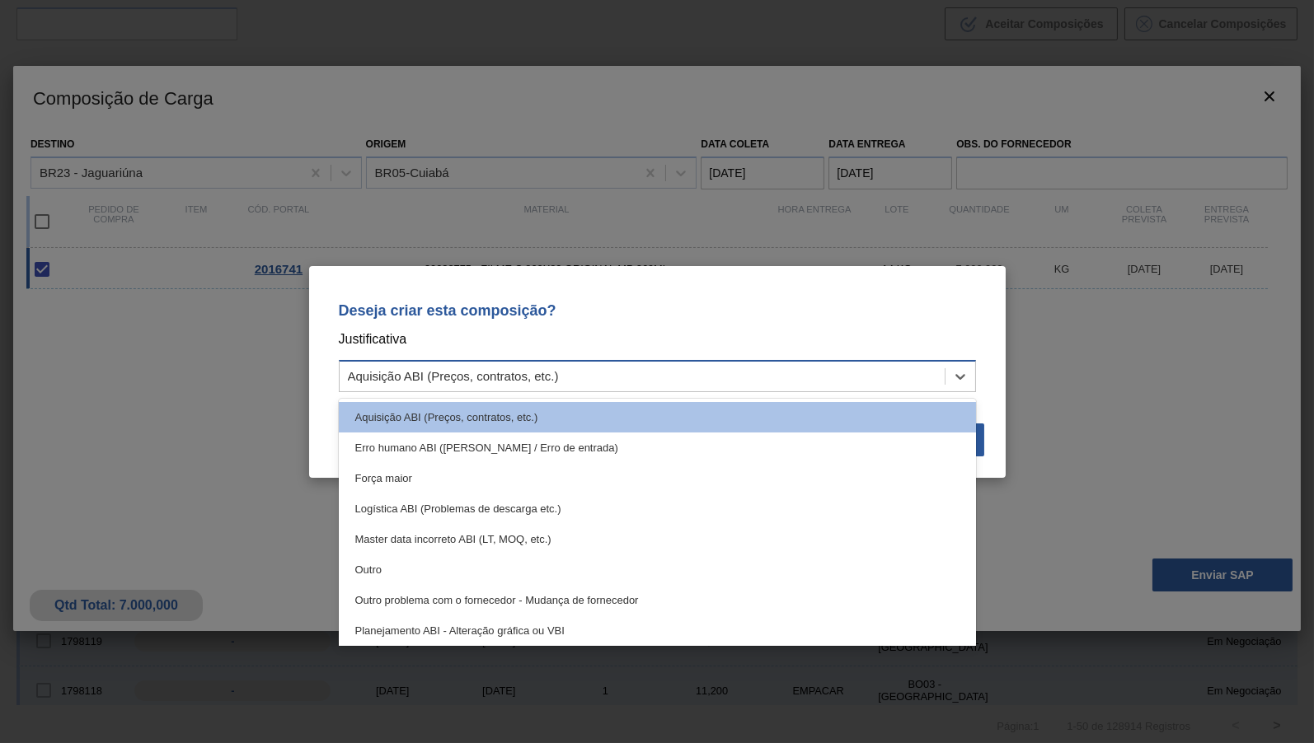
click at [702, 373] on div "Aquisição ABI (Preços, contratos, etc.)" at bounding box center [642, 376] width 605 height 24
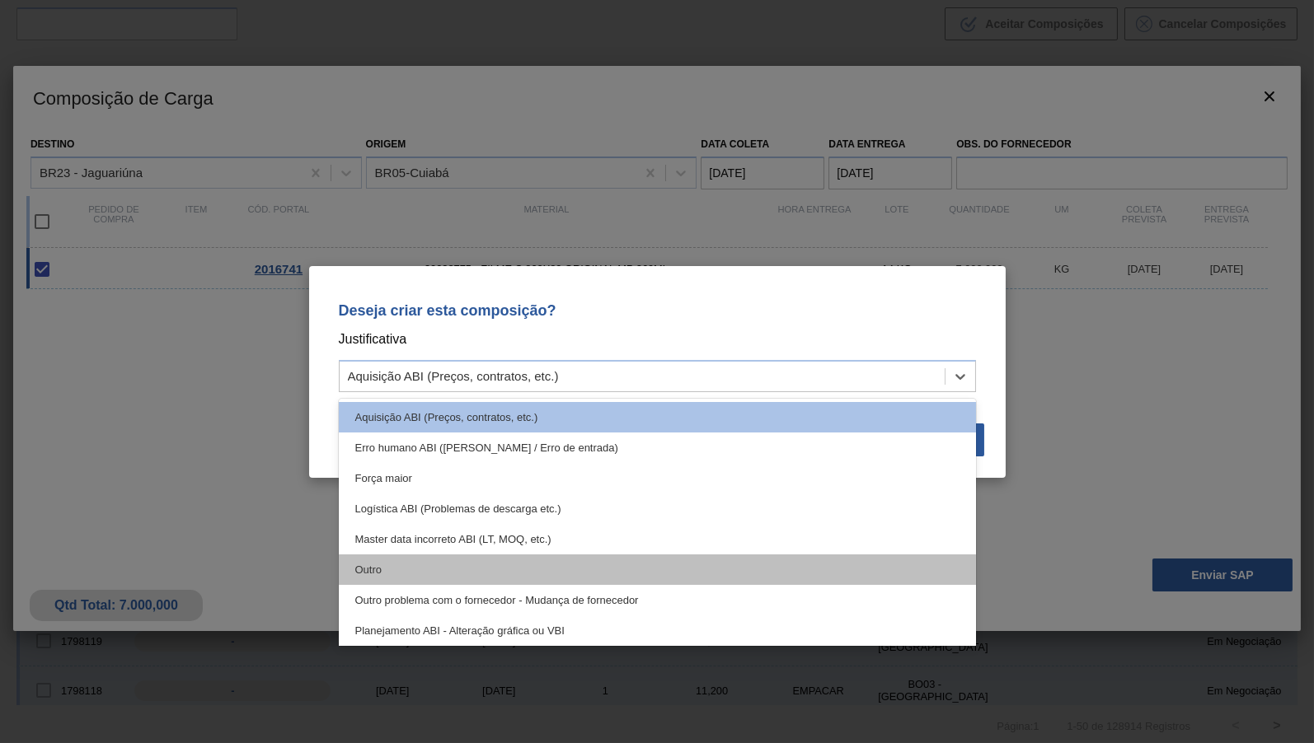
click at [380, 574] on div "Outro" at bounding box center [657, 570] width 637 height 30
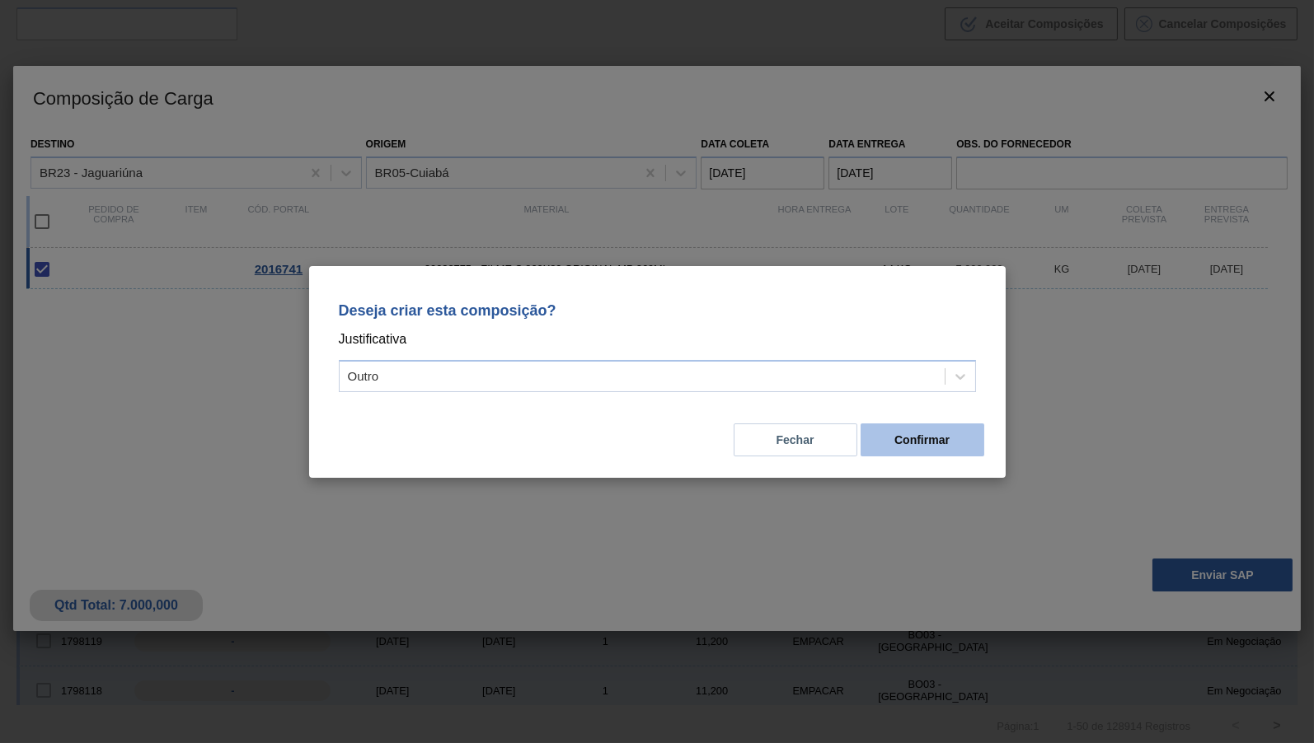
click at [956, 449] on button "Confirmar" at bounding box center [923, 440] width 124 height 33
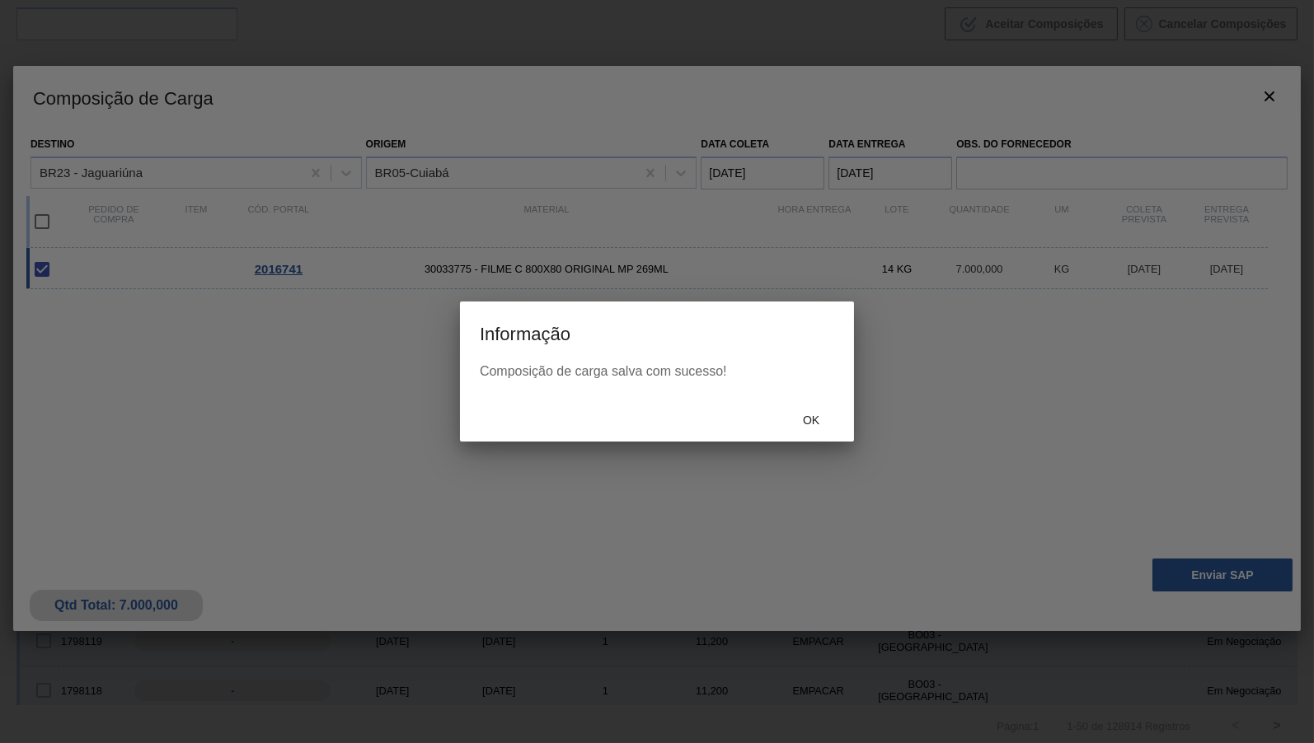
click at [812, 426] on span "Ok" at bounding box center [811, 420] width 43 height 13
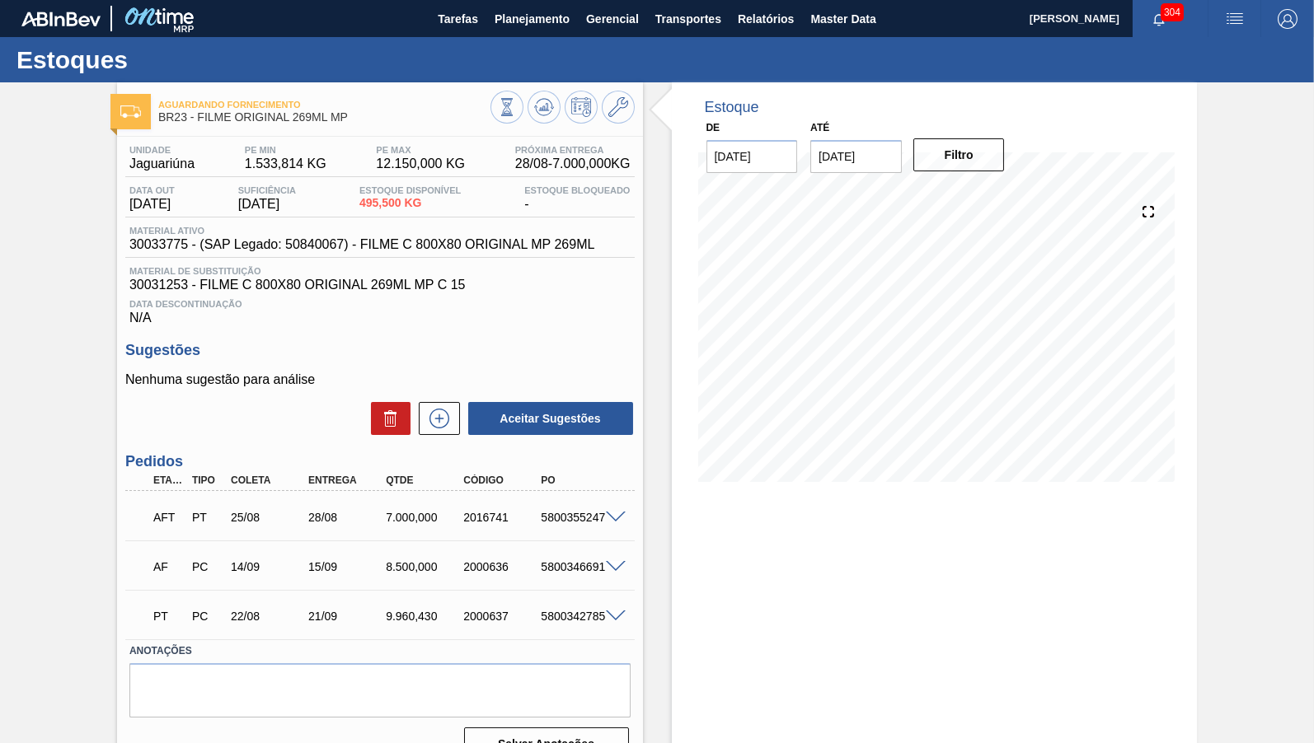
click at [569, 522] on div "5800355247" at bounding box center [580, 517] width 86 height 13
drag, startPoint x: 386, startPoint y: 520, endPoint x: 473, endPoint y: 516, distance: 87.5
click at [467, 516] on div "7.000,000" at bounding box center [425, 517] width 86 height 13
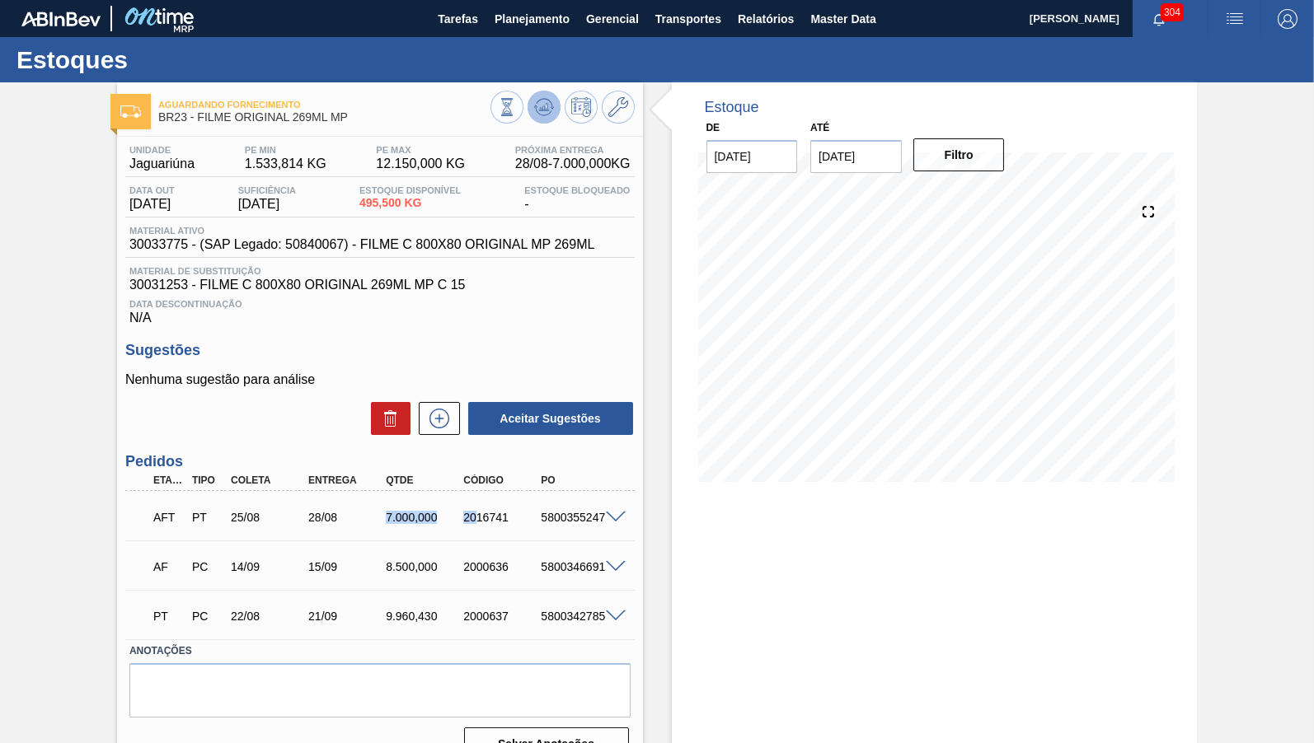
click at [547, 100] on icon at bounding box center [544, 103] width 16 height 9
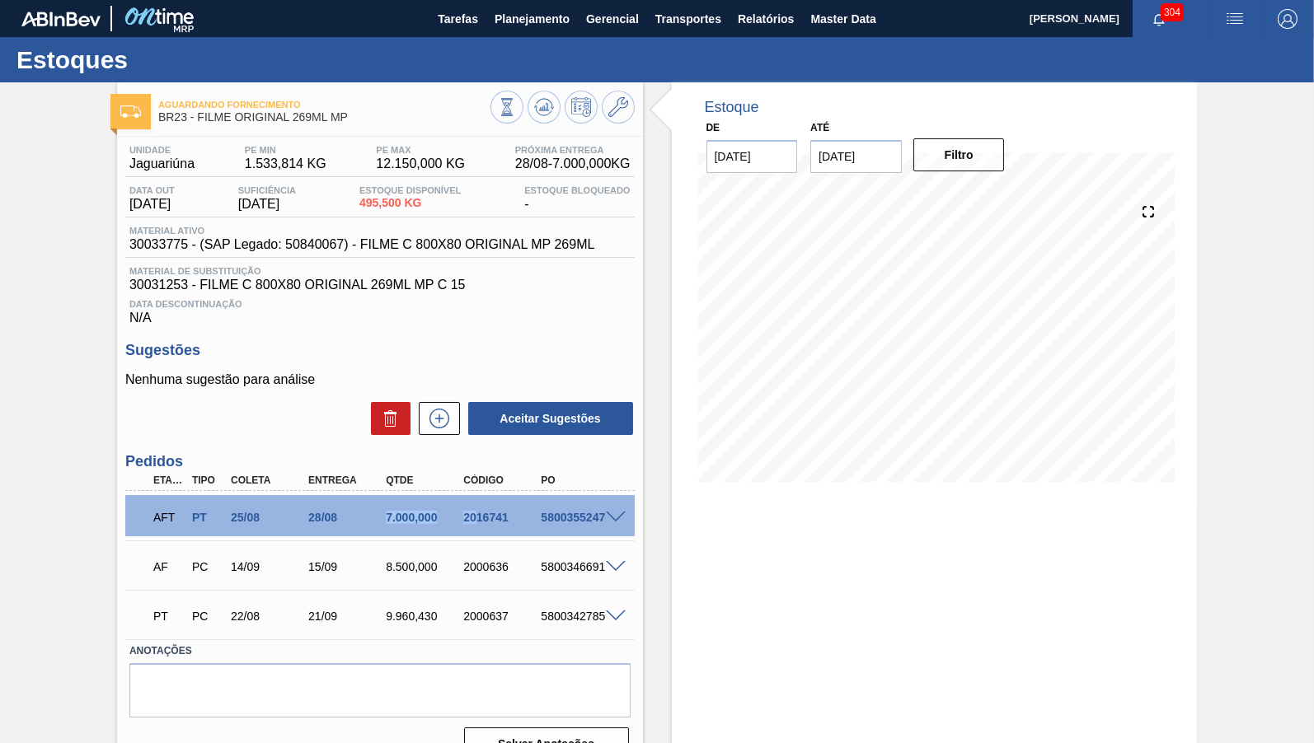
click at [617, 515] on span at bounding box center [616, 518] width 20 height 12
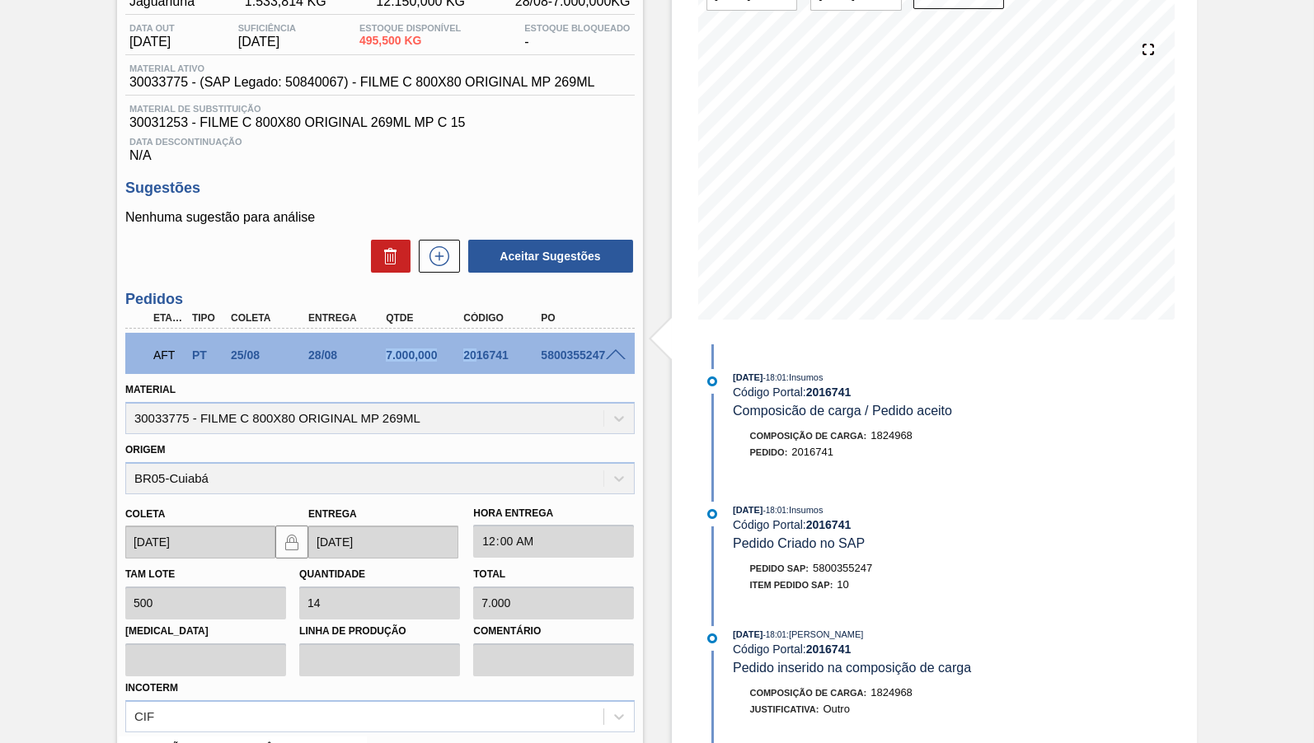
scroll to position [163, 0]
